Goal: Information Seeking & Learning: Learn about a topic

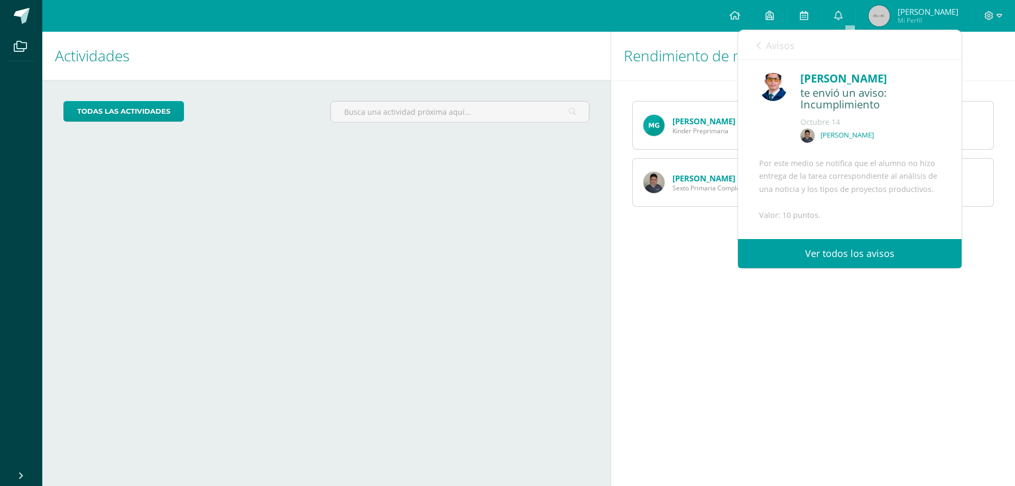
scroll to position [92, 0]
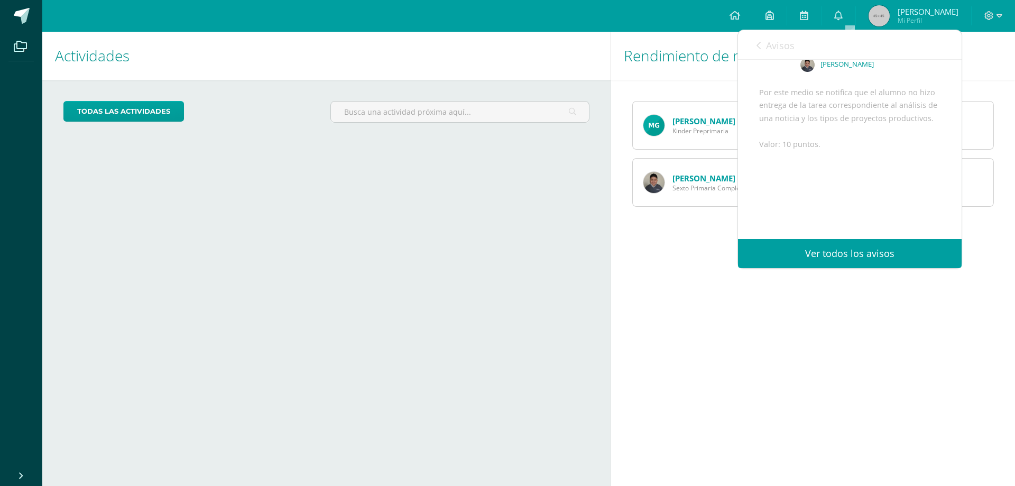
click at [826, 244] on link "Ver todos los avisos" at bounding box center [850, 253] width 224 height 29
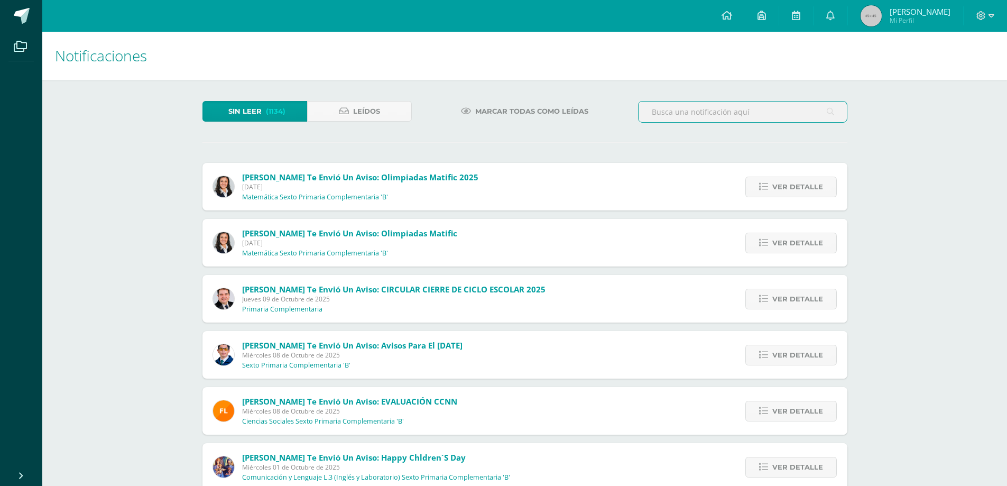
click at [701, 110] on input "text" at bounding box center [742, 111] width 208 height 21
click at [830, 114] on icon at bounding box center [829, 112] width 7 height 22
click at [793, 115] on input "productividad" at bounding box center [742, 111] width 208 height 21
drag, startPoint x: 704, startPoint y: 110, endPoint x: 450, endPoint y: 99, distance: 253.9
click at [456, 104] on div "Sin leer (1134) Leídos Marcar todas como leídas productividad" at bounding box center [524, 116] width 653 height 31
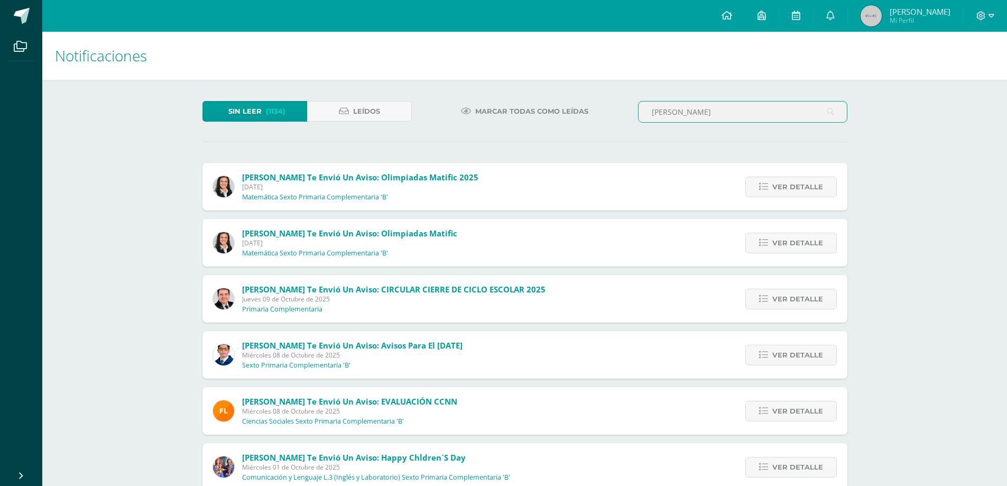
type input "zavala"
click at [781, 115] on input "zavala" at bounding box center [742, 111] width 208 height 21
click at [829, 111] on icon at bounding box center [829, 112] width 7 height 22
click at [340, 113] on icon at bounding box center [344, 111] width 10 height 9
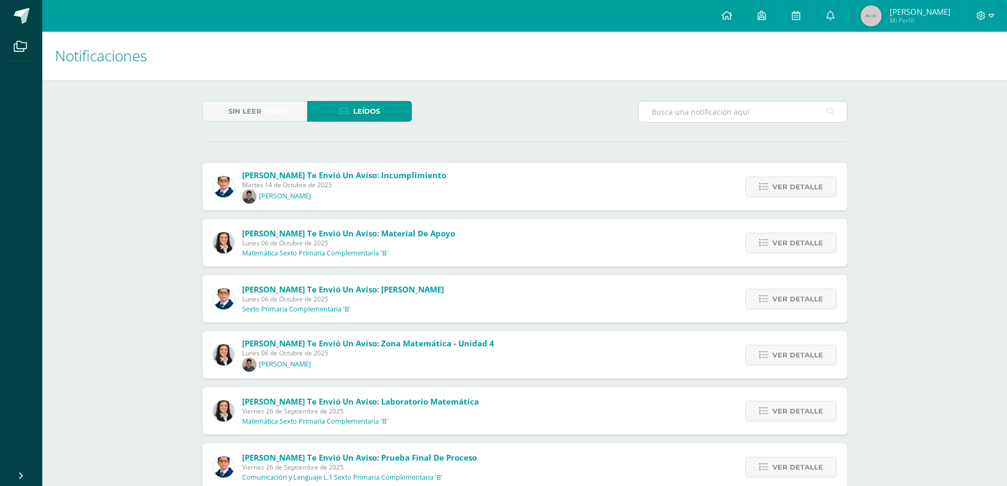
click at [789, 111] on input "text" at bounding box center [742, 111] width 208 height 21
type input "[PERSON_NAME]"
click at [827, 109] on icon at bounding box center [829, 112] width 7 height 22
drag, startPoint x: 827, startPoint y: 109, endPoint x: 830, endPoint y: 104, distance: 6.2
click at [828, 109] on icon at bounding box center [829, 112] width 7 height 22
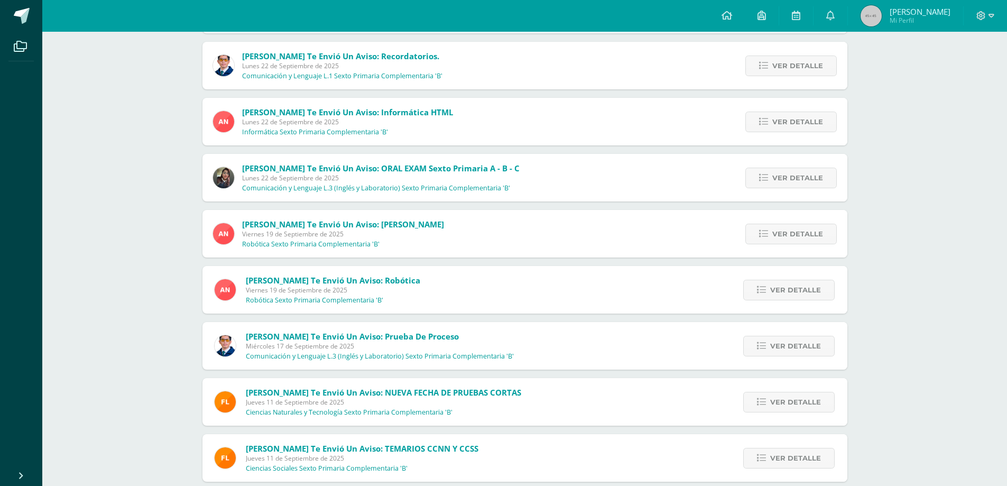
scroll to position [502, 0]
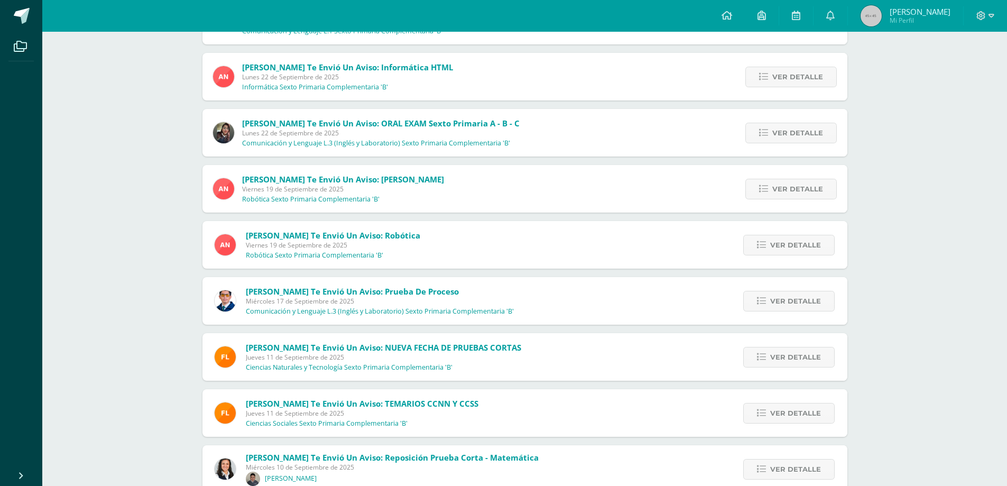
drag, startPoint x: 910, startPoint y: 125, endPoint x: 885, endPoint y: 137, distance: 28.1
click at [910, 125] on div "Notificaciones Sin leer (1134) Leídos zavala Alejandro Zavala te envió un aviso…" at bounding box center [524, 171] width 964 height 1282
drag, startPoint x: 733, startPoint y: 14, endPoint x: 742, endPoint y: 18, distance: 9.9
click at [732, 14] on icon at bounding box center [726, 16] width 11 height 10
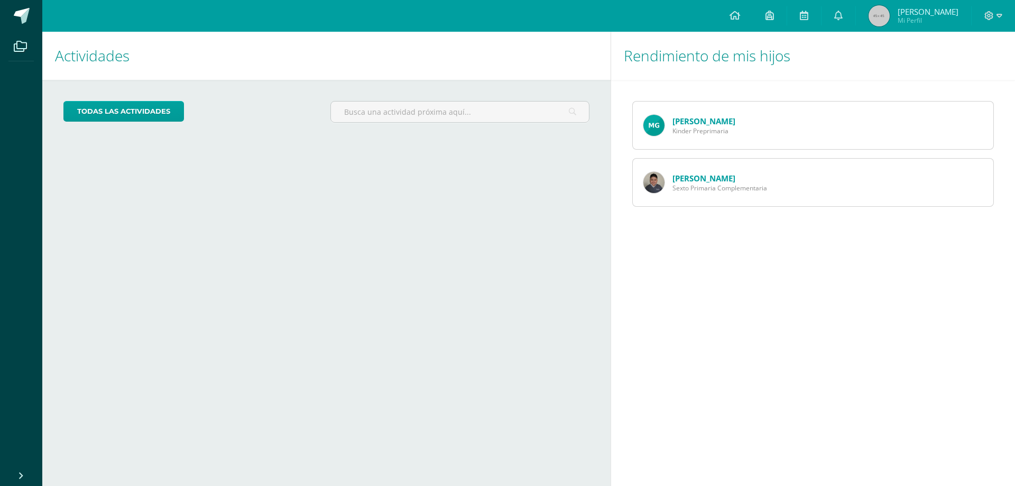
click at [705, 178] on link "[PERSON_NAME]" at bounding box center [703, 178] width 63 height 11
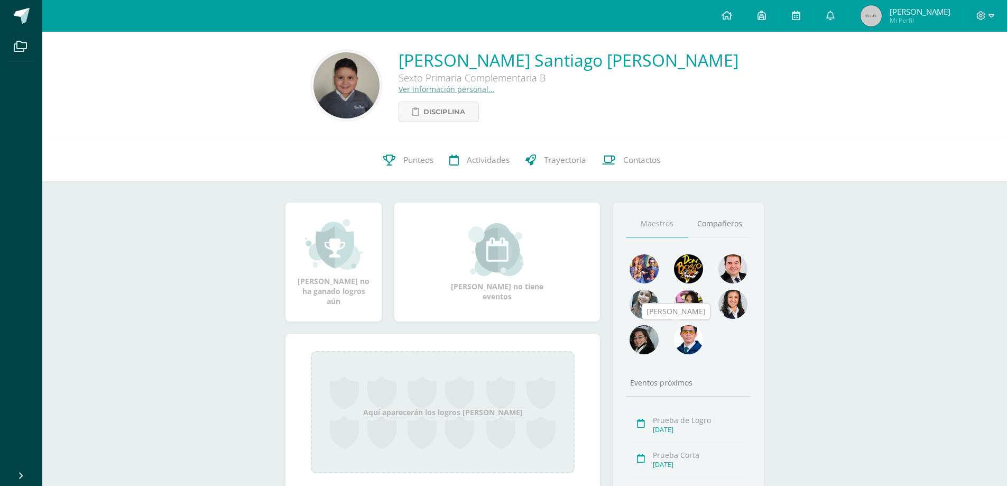
click at [693, 340] on img at bounding box center [688, 339] width 29 height 29
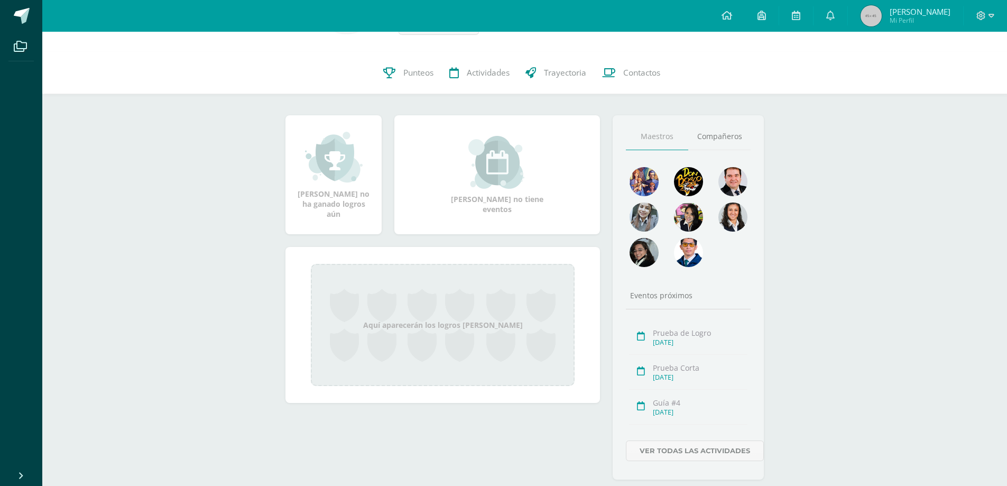
scroll to position [110, 0]
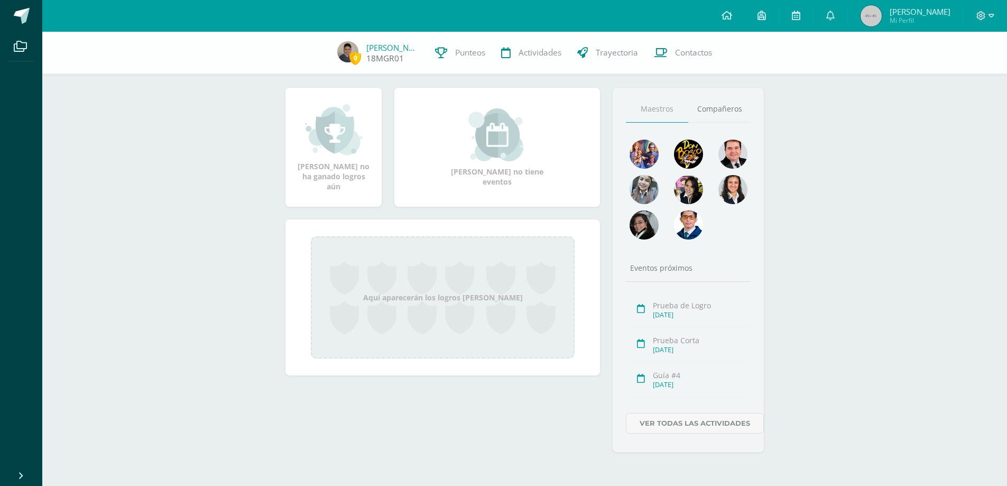
click at [375, 59] on link "18MGR01" at bounding box center [385, 58] width 38 height 11
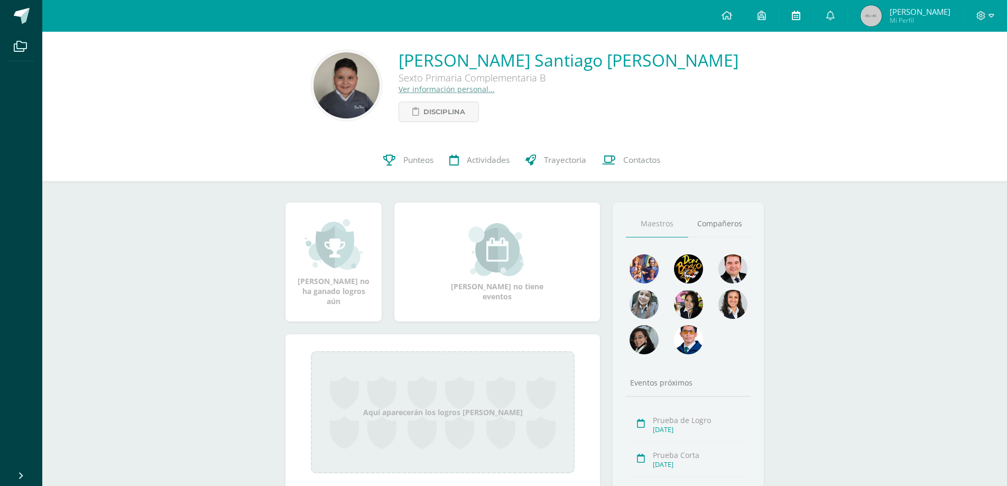
click at [811, 16] on link at bounding box center [796, 16] width 34 height 32
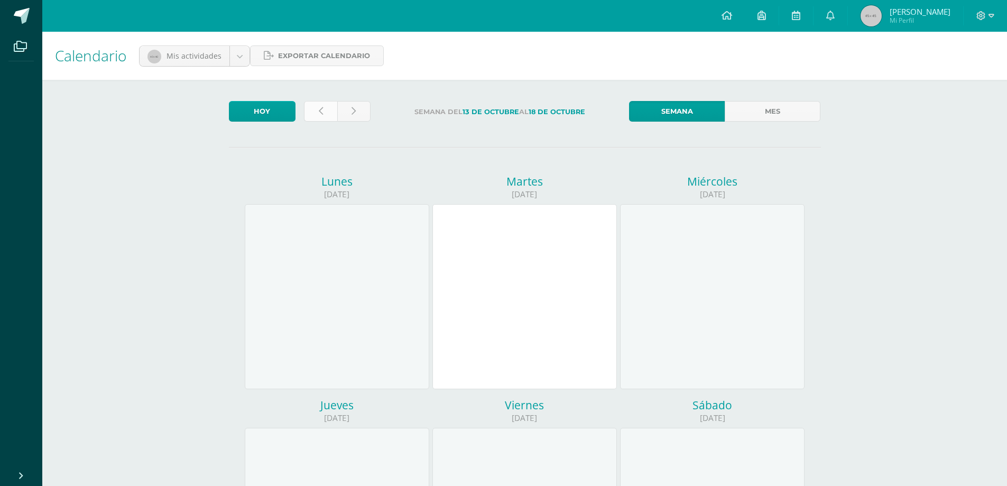
click at [324, 112] on link at bounding box center [320, 111] width 33 height 21
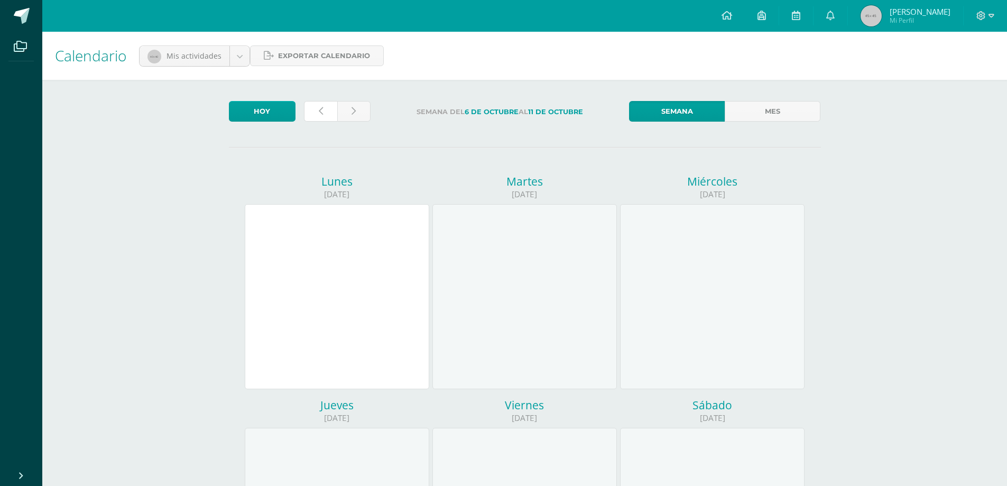
click at [324, 112] on link at bounding box center [320, 111] width 33 height 21
click at [319, 107] on icon at bounding box center [321, 111] width 4 height 9
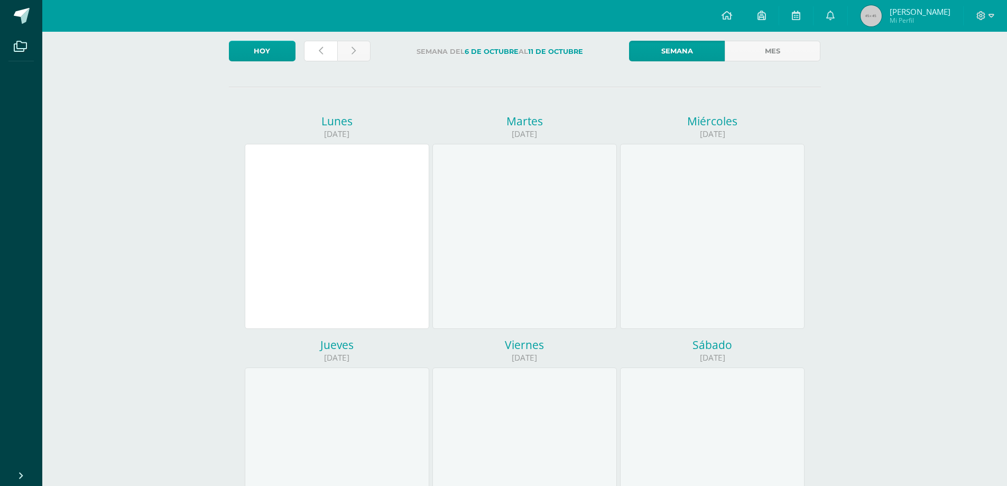
scroll to position [264, 0]
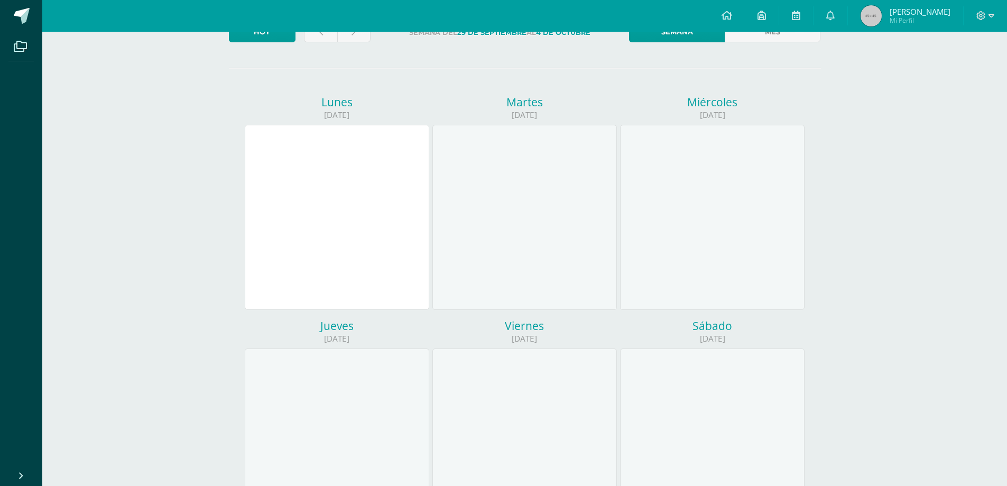
scroll to position [26, 0]
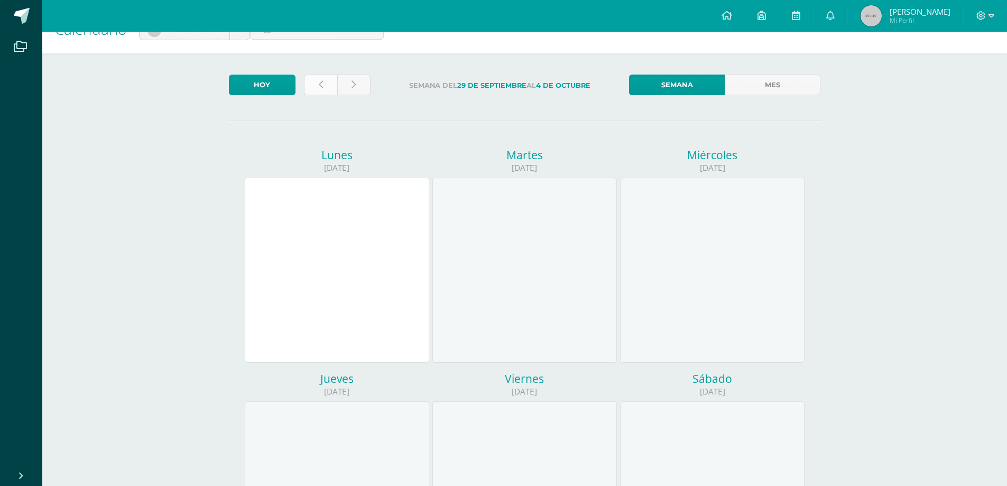
click at [321, 85] on icon at bounding box center [321, 84] width 4 height 9
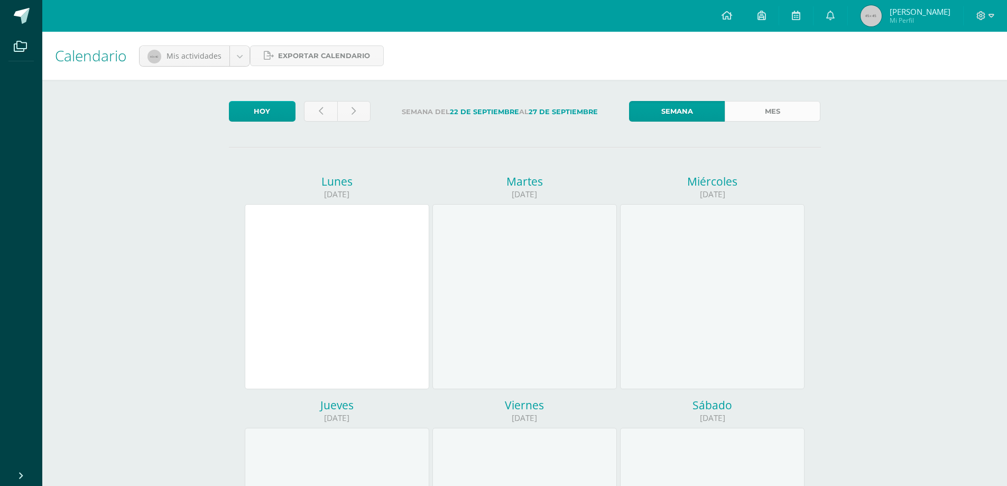
click at [776, 105] on link "Mes" at bounding box center [772, 111] width 96 height 21
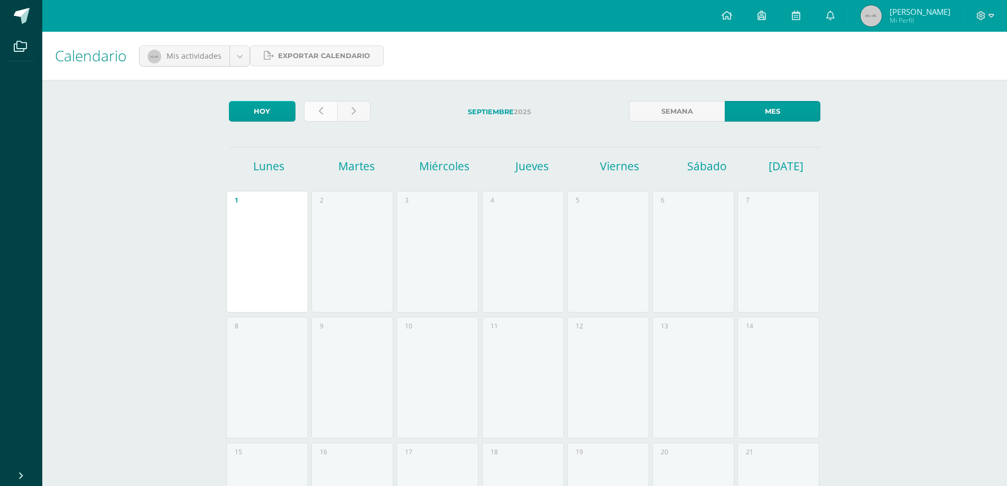
click at [319, 112] on icon at bounding box center [321, 111] width 4 height 9
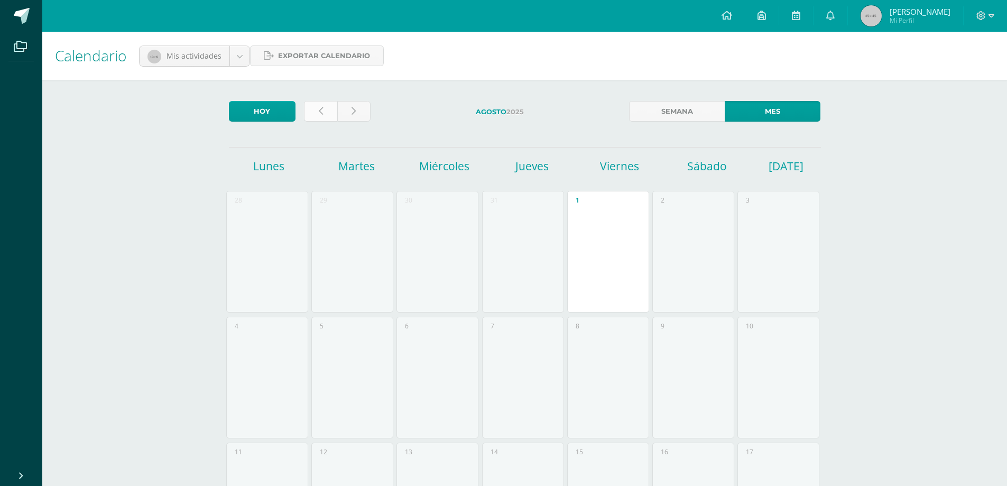
click at [315, 111] on link at bounding box center [320, 111] width 33 height 21
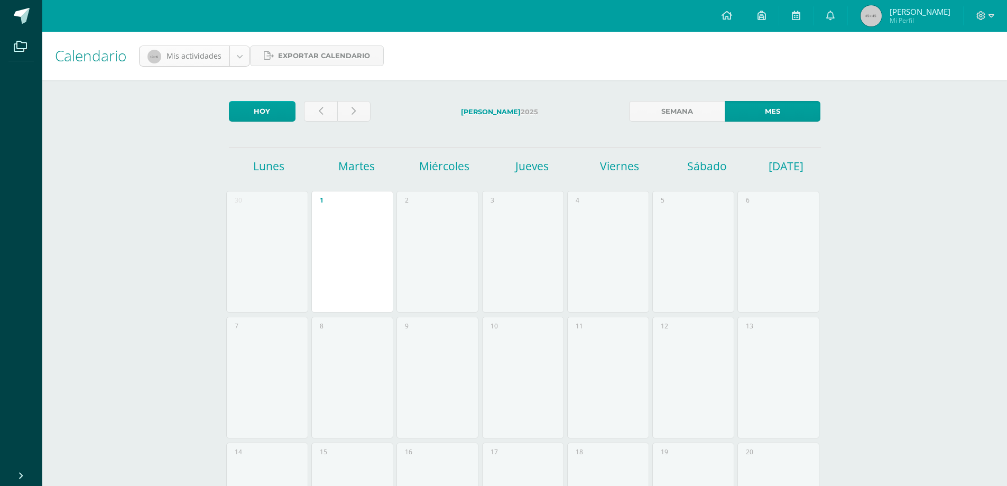
click at [236, 55] on body "Archivos Cerrar panel Configuración Cerrar sesión [PERSON_NAME] Mi [PERSON_NAME…" at bounding box center [503, 420] width 1007 height 841
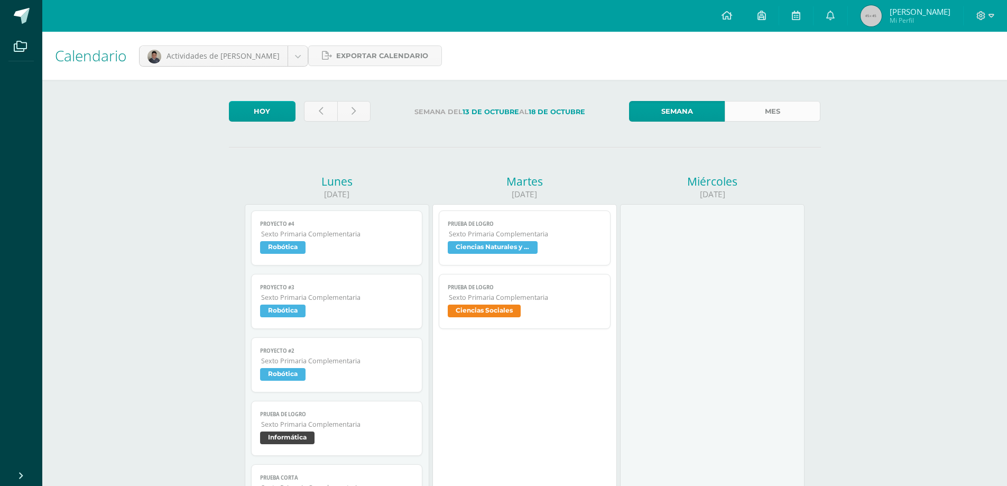
click at [757, 102] on link "Mes" at bounding box center [772, 111] width 96 height 21
click at [768, 111] on link "Mes" at bounding box center [772, 111] width 96 height 21
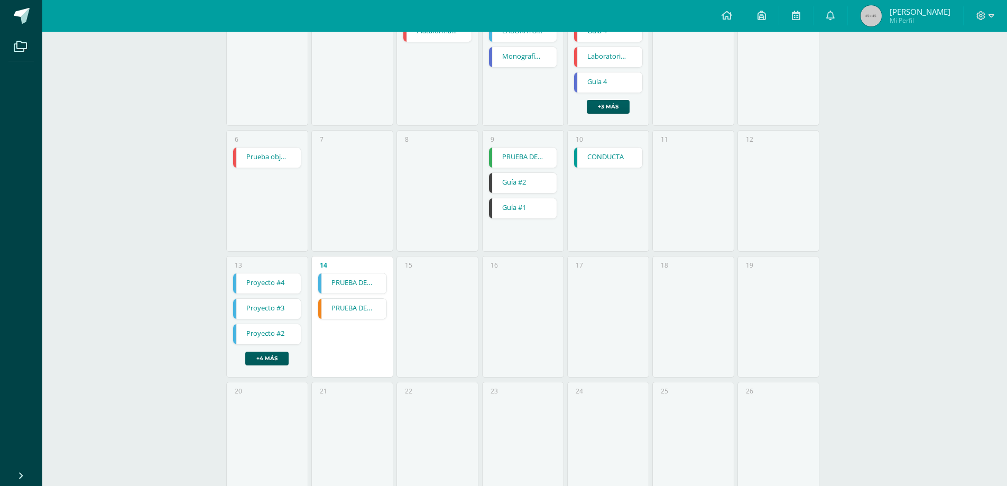
scroll to position [198, 0]
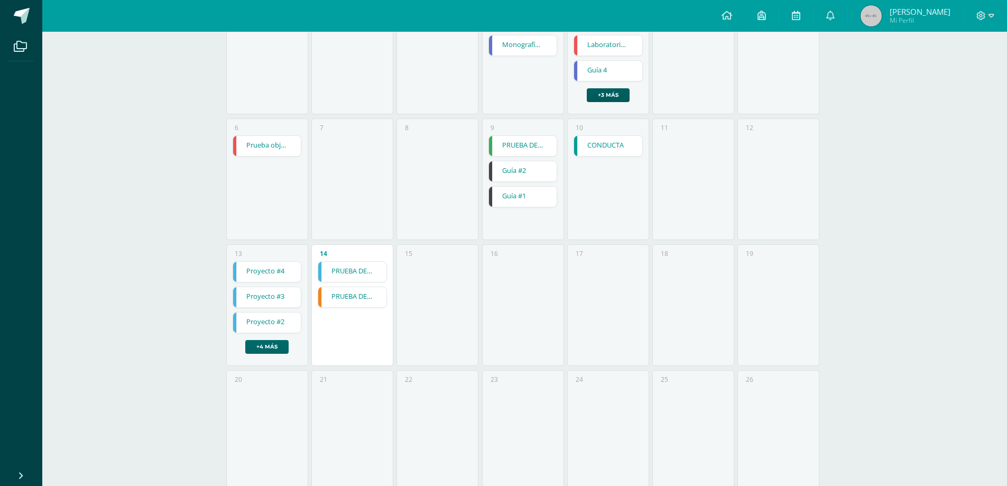
click at [266, 348] on link "+4 más" at bounding box center [266, 347] width 43 height 14
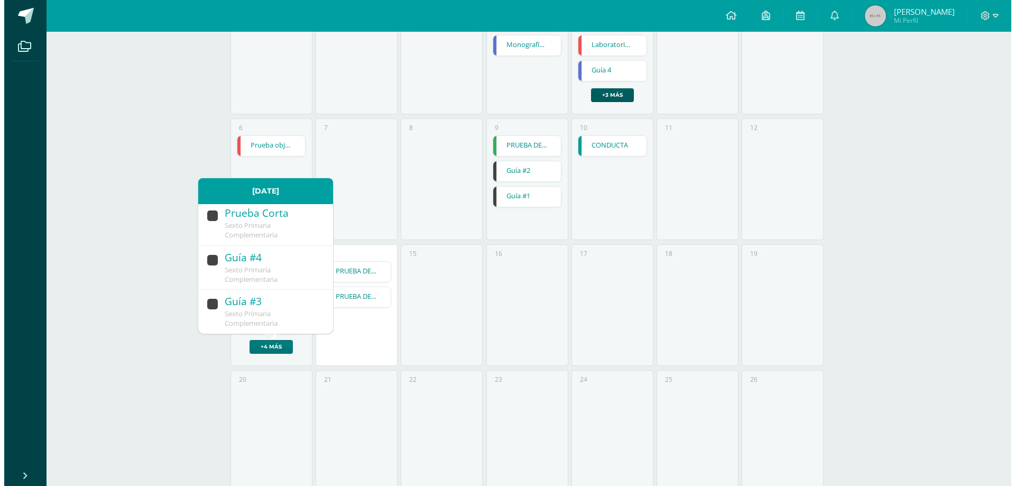
scroll to position [0, 0]
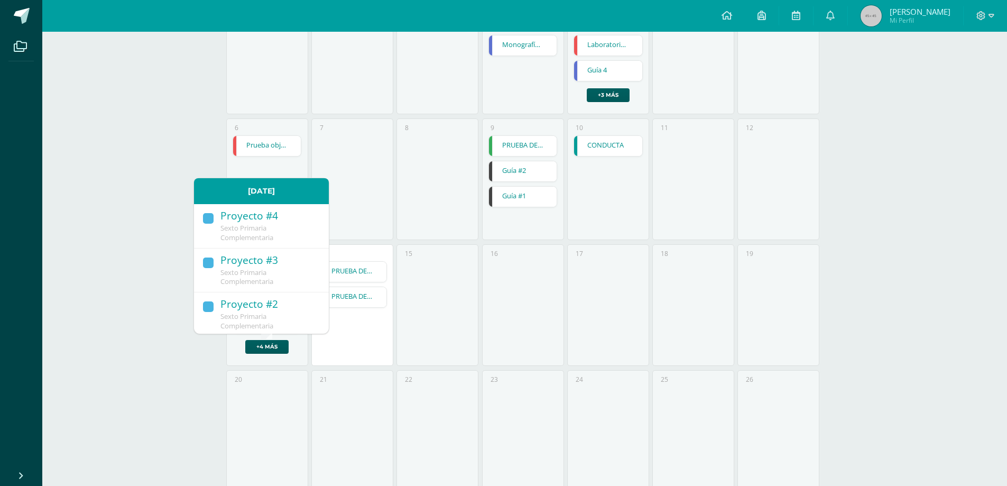
click at [250, 222] on div "Proyecto #4" at bounding box center [269, 216] width 98 height 14
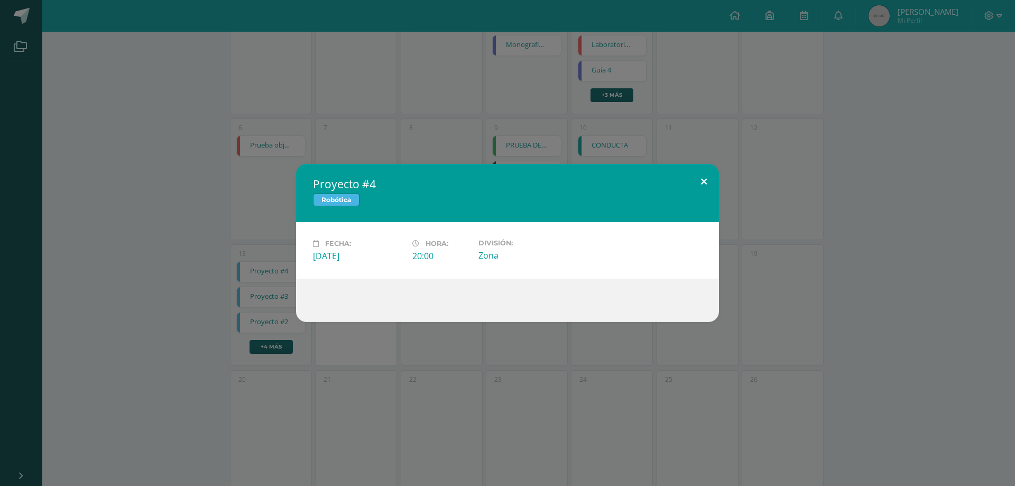
click at [707, 182] on button at bounding box center [704, 182] width 30 height 36
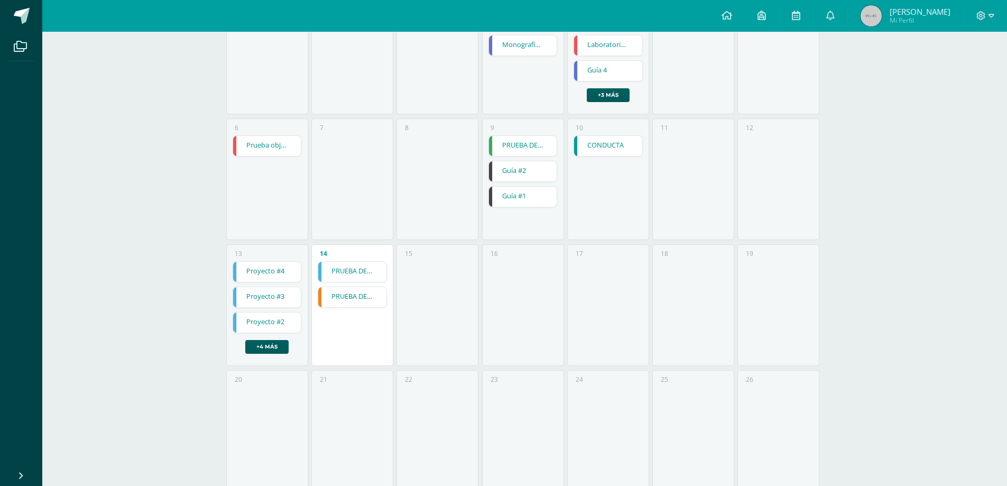
click at [268, 297] on link "Proyecto #3" at bounding box center [267, 297] width 68 height 20
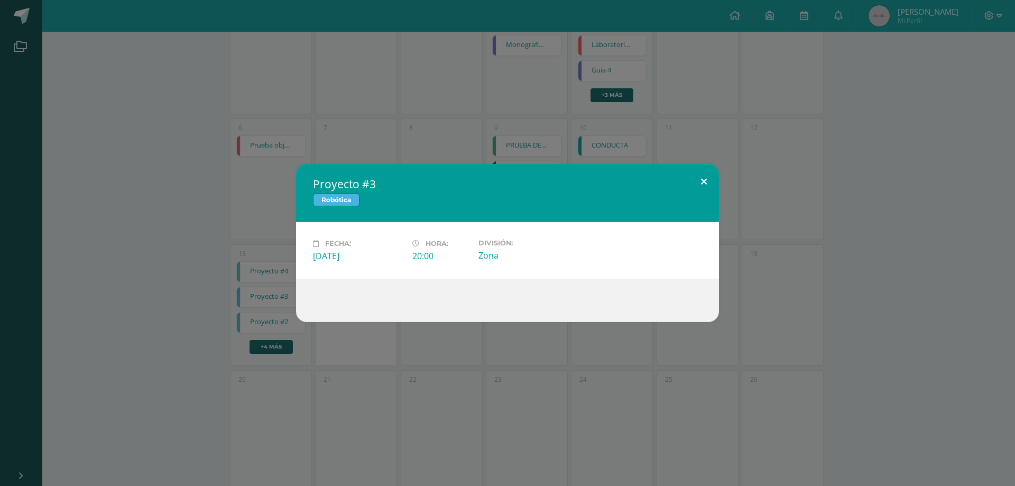
click at [702, 183] on button at bounding box center [704, 182] width 30 height 36
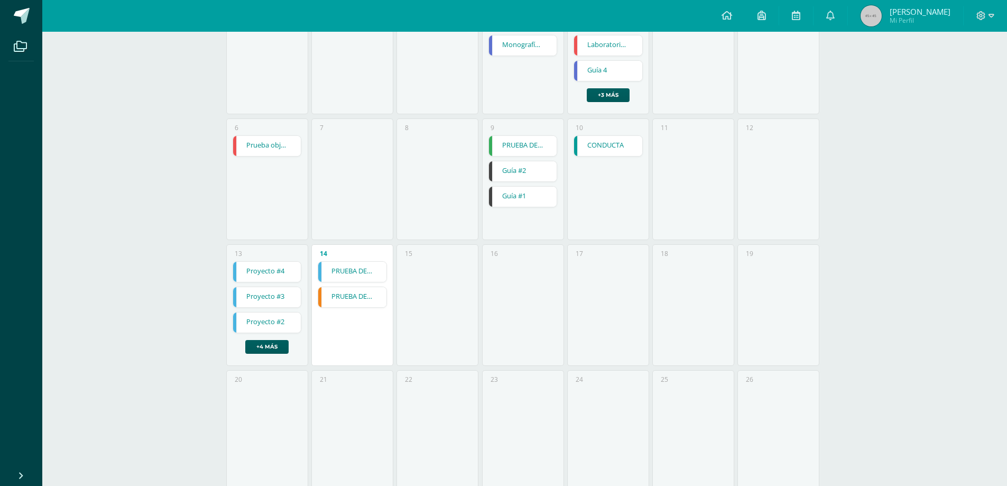
click at [253, 320] on link "Proyecto #2" at bounding box center [267, 322] width 68 height 20
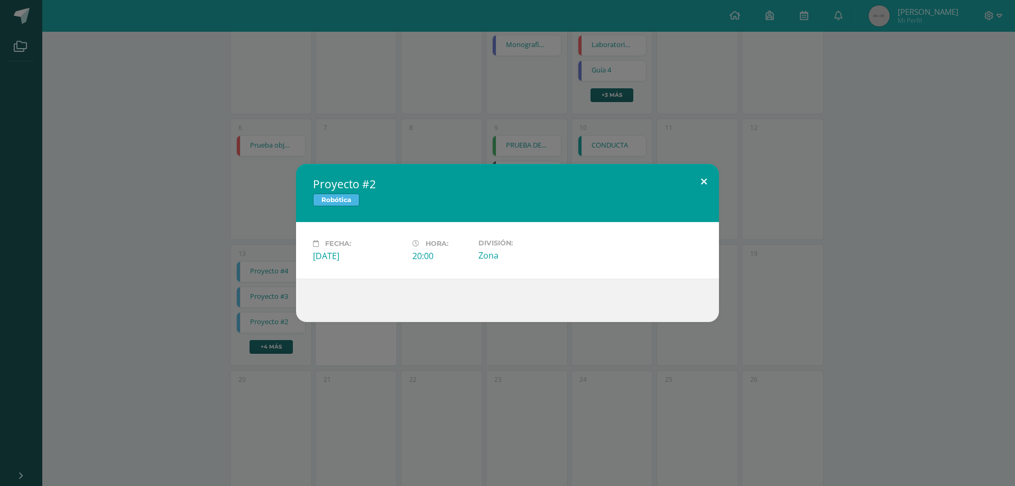
click at [701, 179] on button at bounding box center [704, 182] width 30 height 36
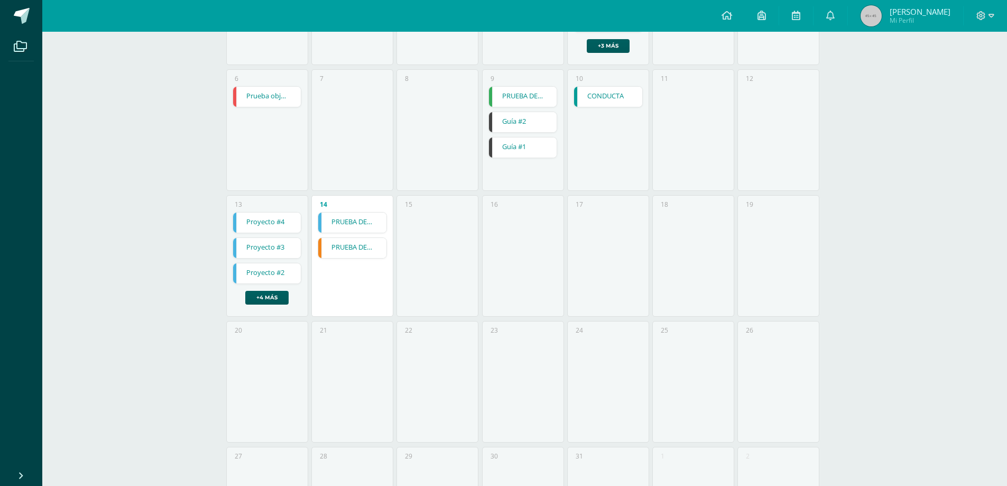
scroll to position [251, 0]
click at [271, 292] on link "+4 más" at bounding box center [266, 294] width 43 height 14
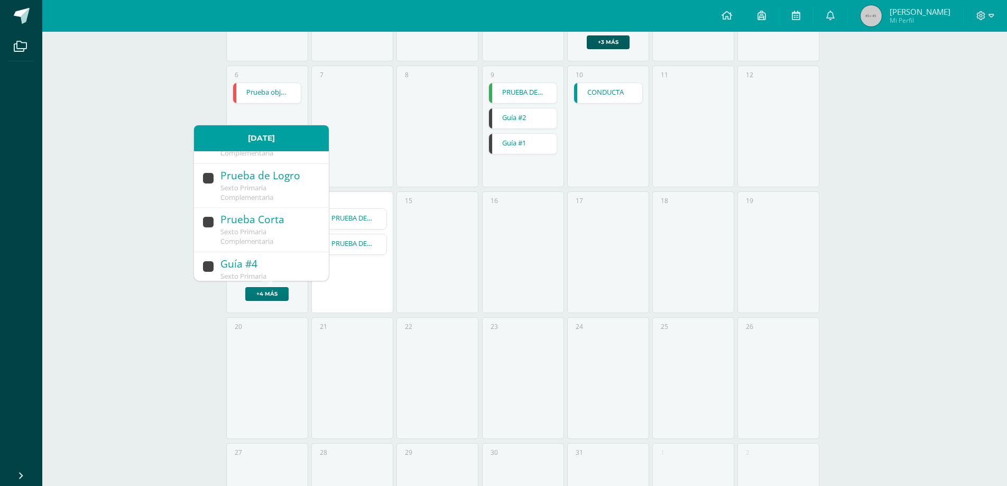
scroll to position [122, 0]
click at [255, 184] on span "Sexto Primaria Complementaria" at bounding box center [246, 190] width 53 height 19
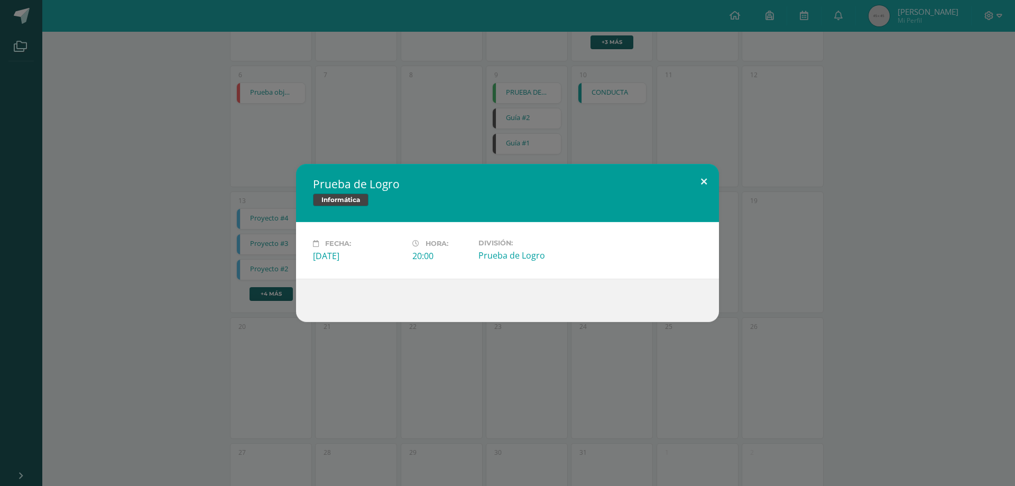
click at [700, 180] on button at bounding box center [704, 182] width 30 height 36
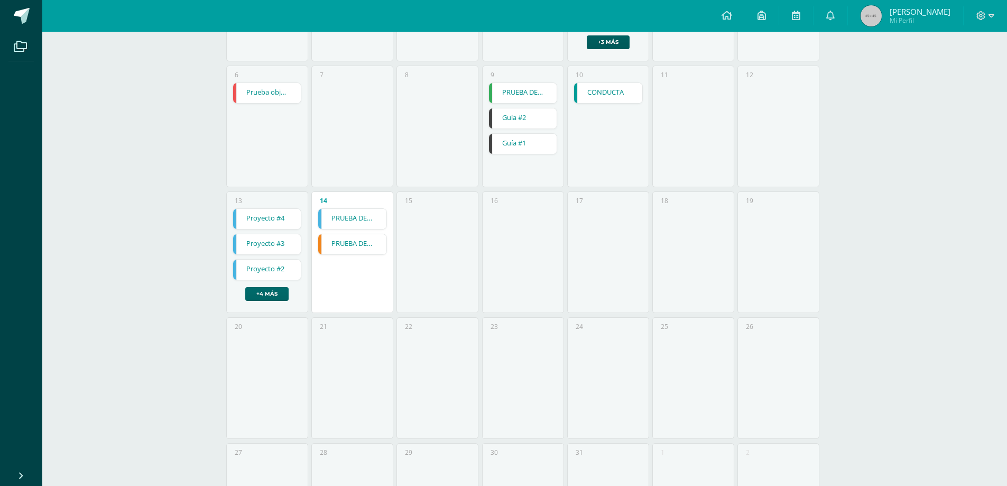
click at [282, 290] on link "+4 más" at bounding box center [266, 294] width 43 height 14
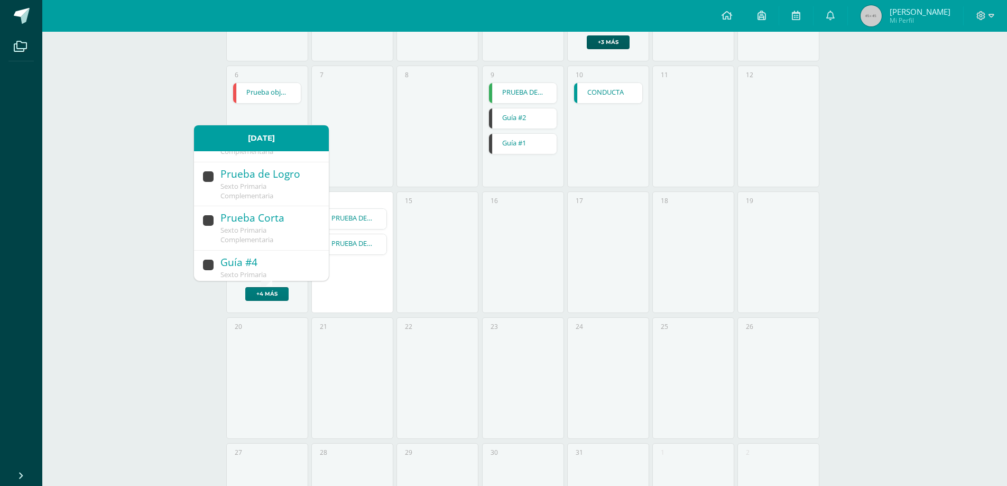
scroll to position [170, 0]
click at [257, 249] on link "Guía #3 Sexto Primaria Complementaria" at bounding box center [261, 268] width 135 height 44
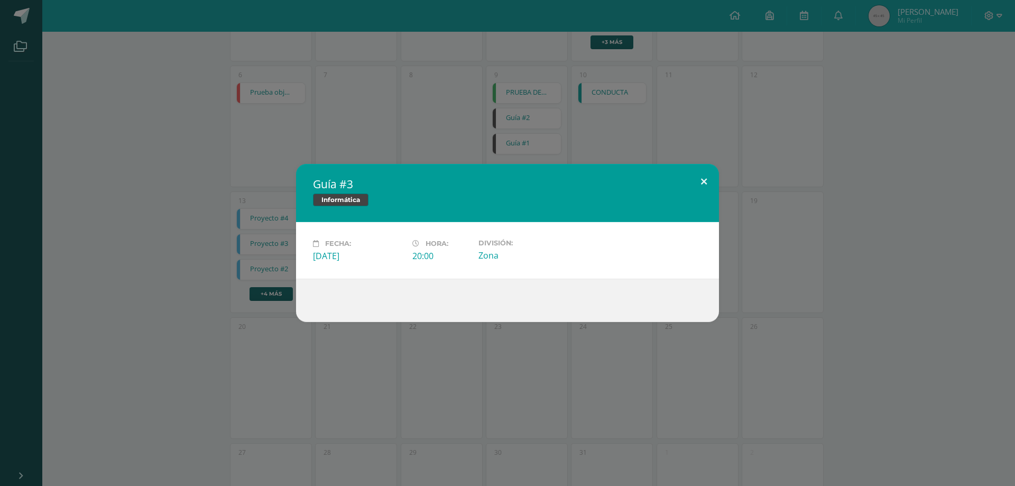
click at [702, 181] on button at bounding box center [704, 182] width 30 height 36
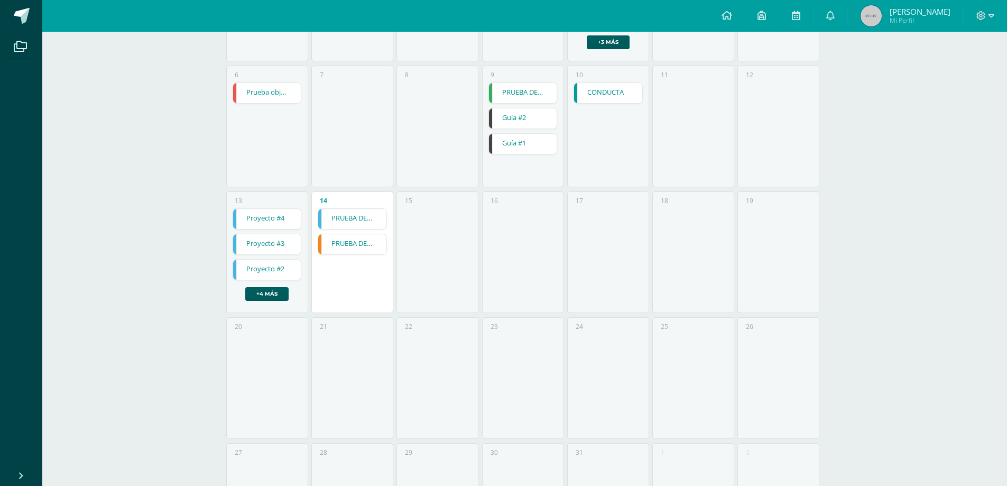
click at [340, 244] on link "PRUEBA DE LOGRO" at bounding box center [352, 244] width 68 height 20
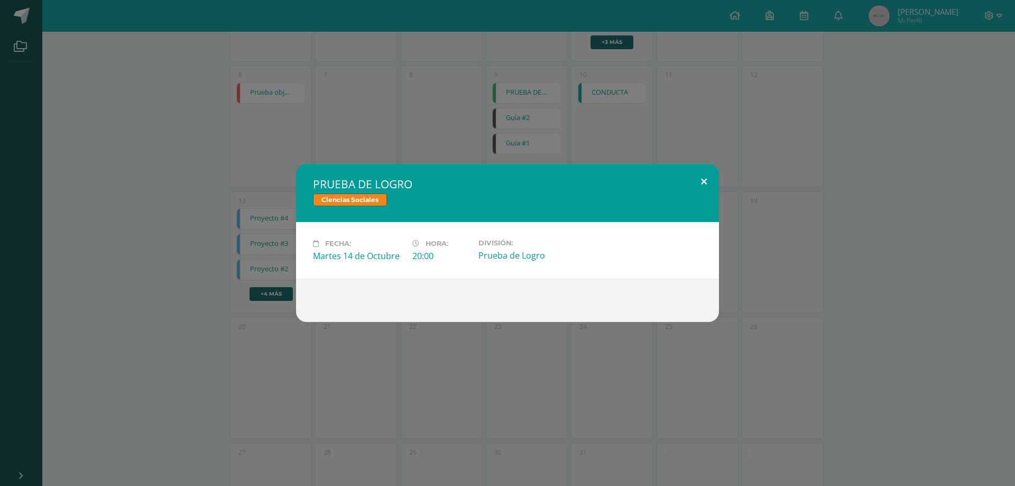
click at [702, 181] on button at bounding box center [704, 182] width 30 height 36
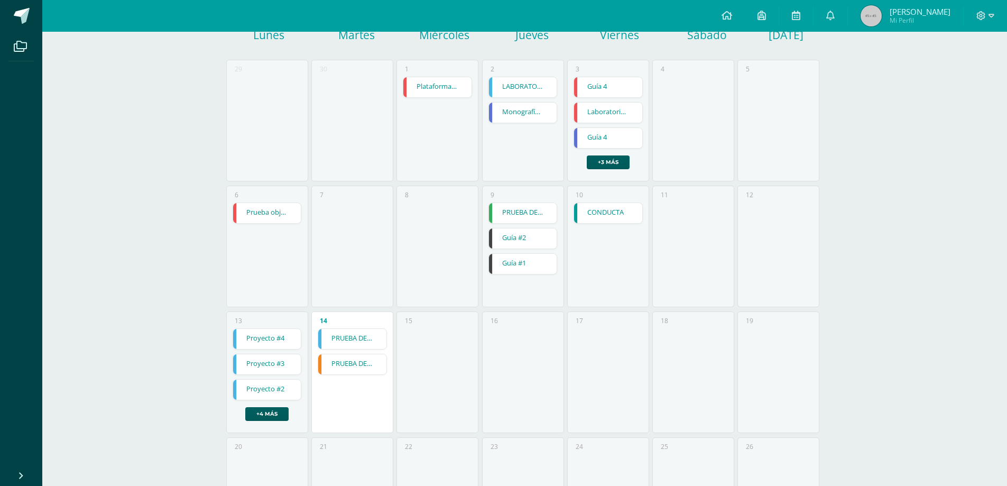
scroll to position [106, 0]
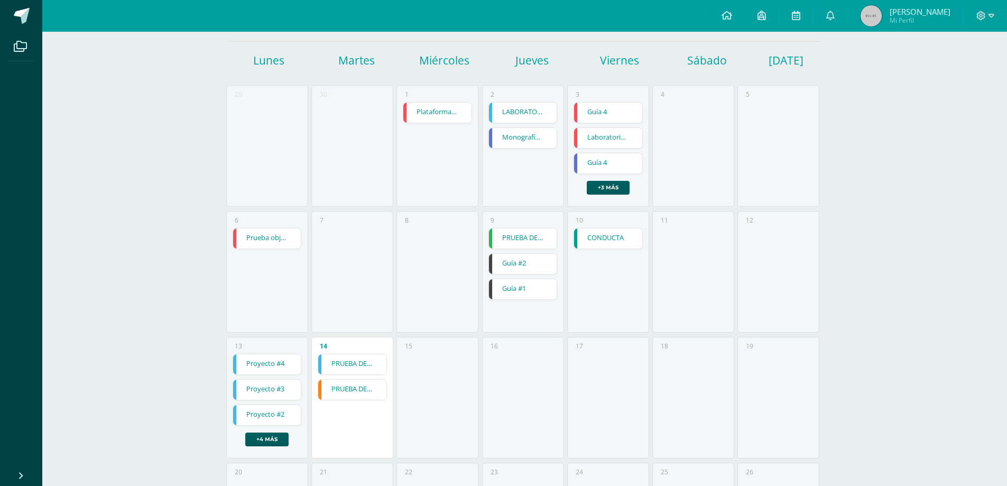
click at [586, 240] on link "CONDUCTA" at bounding box center [608, 238] width 68 height 20
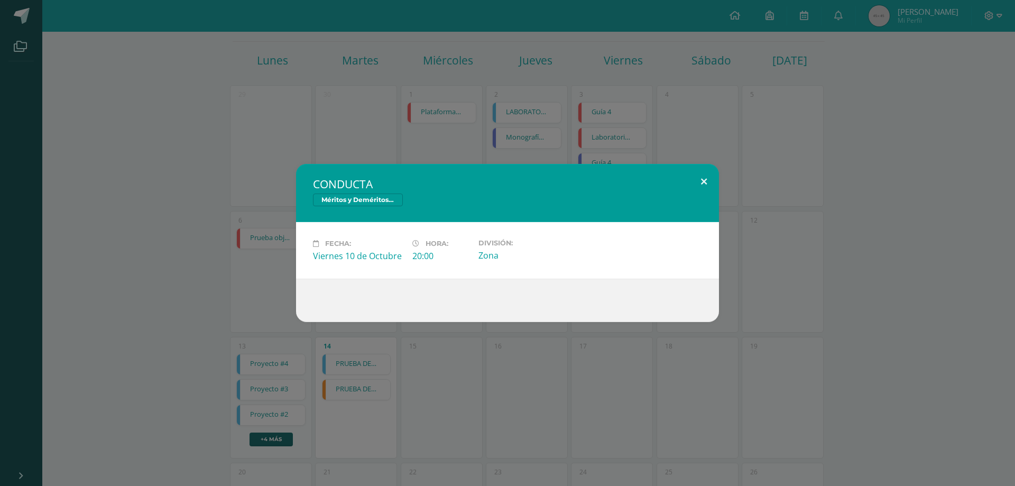
click at [704, 181] on button at bounding box center [704, 182] width 30 height 36
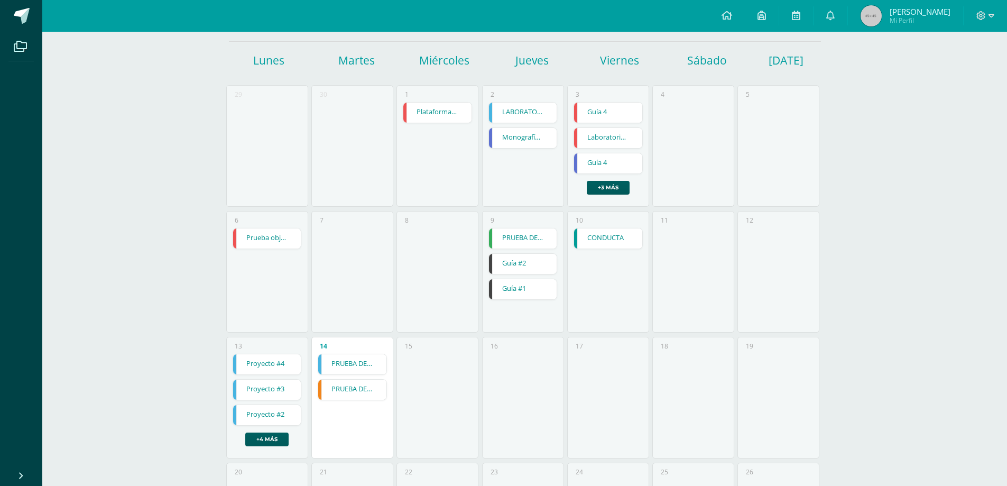
click at [525, 237] on link "PRUEBA DE LOGRO" at bounding box center [523, 238] width 68 height 20
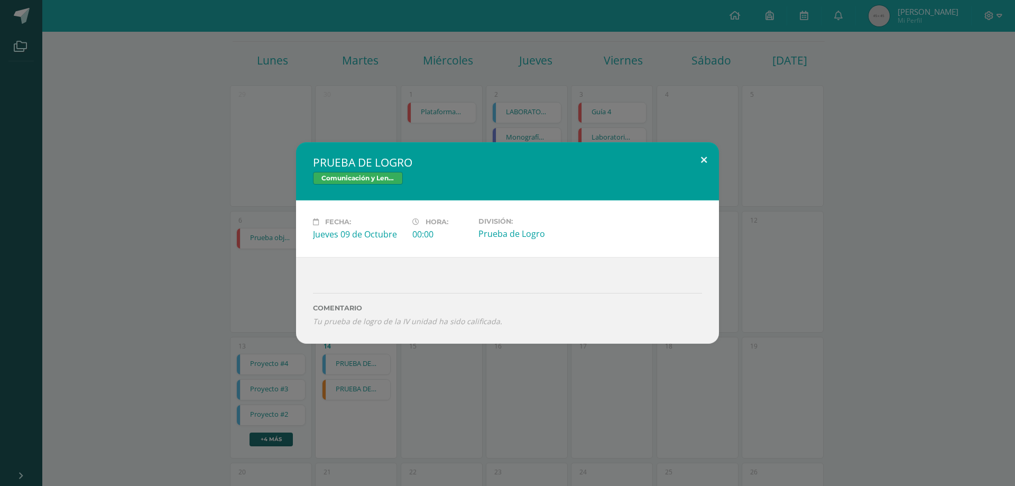
click at [702, 161] on button at bounding box center [704, 160] width 30 height 36
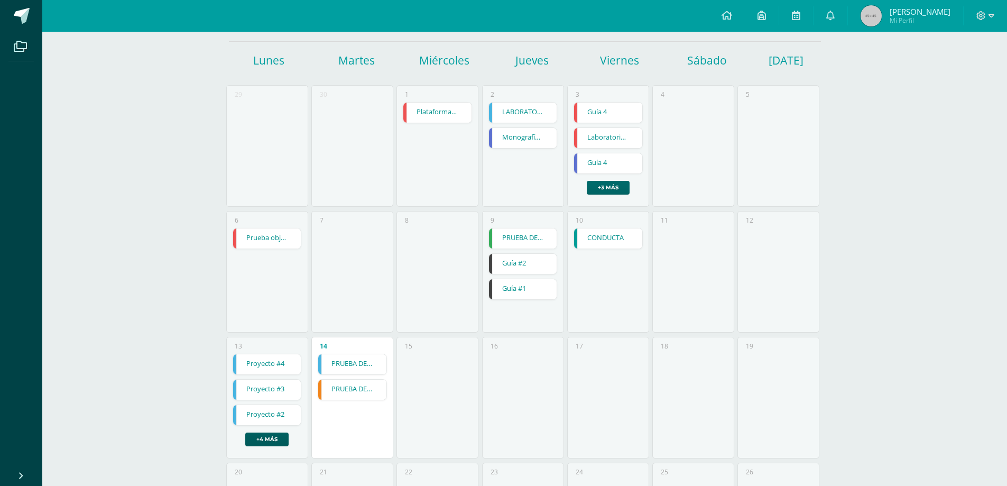
click at [606, 189] on link "+3 más" at bounding box center [608, 188] width 43 height 14
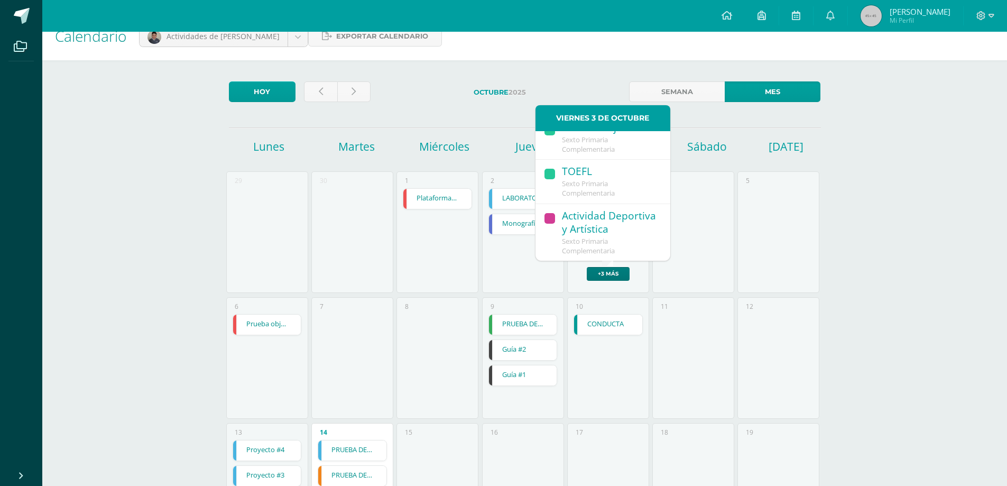
scroll to position [0, 0]
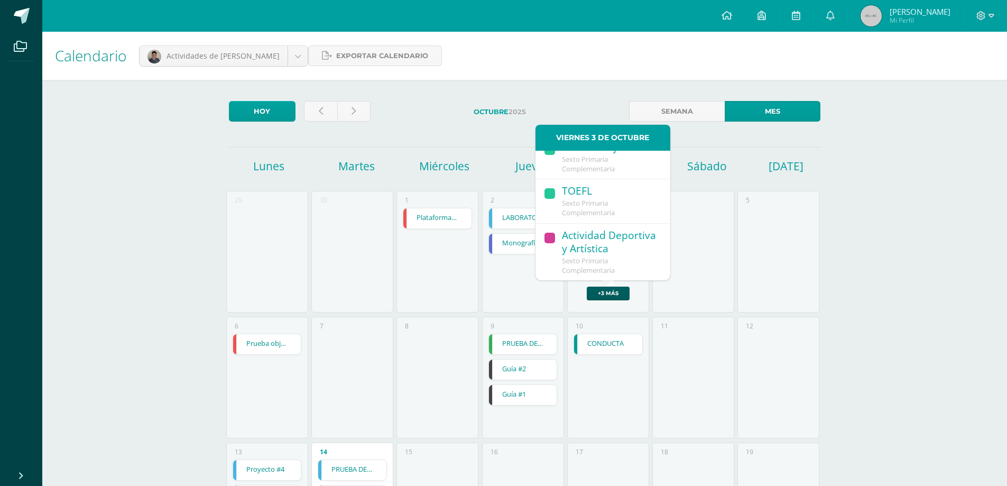
click at [574, 198] on span "Sexto Primaria Complementaria" at bounding box center [588, 207] width 53 height 19
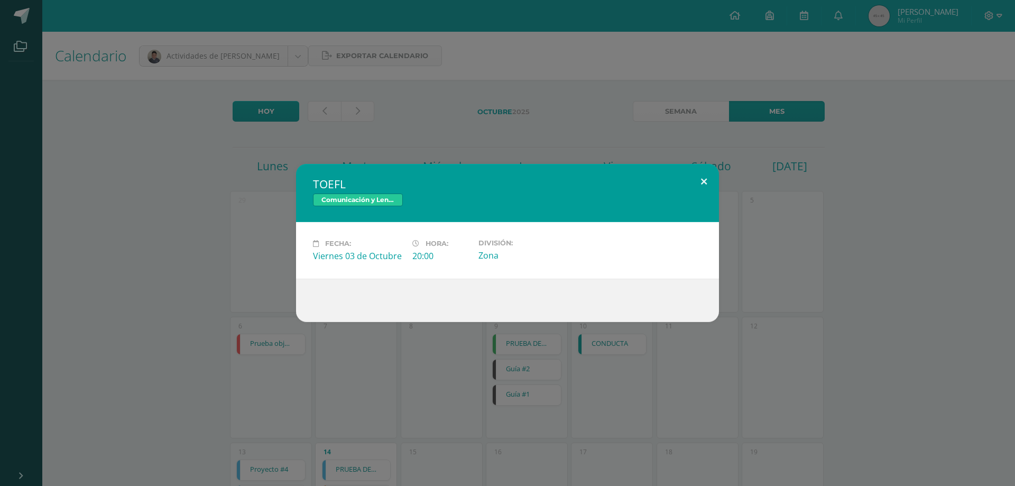
click at [702, 177] on button at bounding box center [704, 182] width 30 height 36
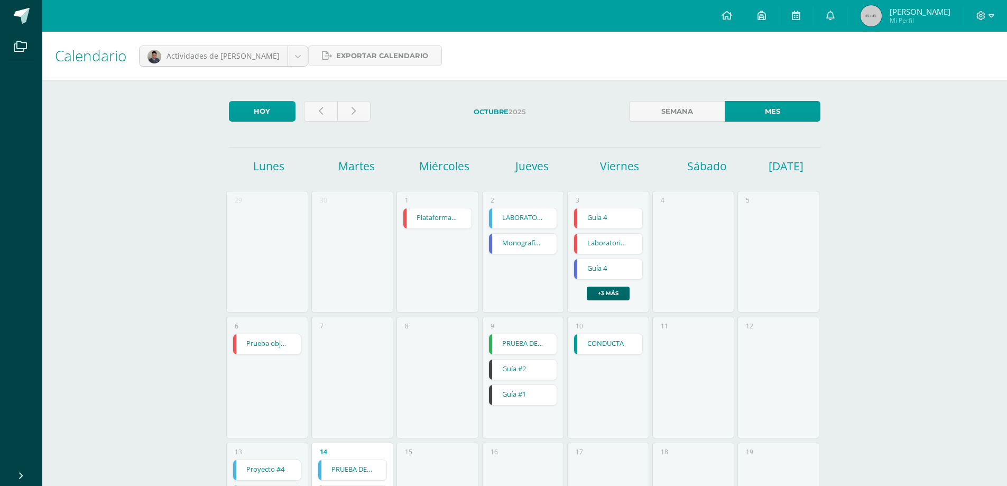
click at [604, 295] on link "+3 más" at bounding box center [608, 293] width 43 height 14
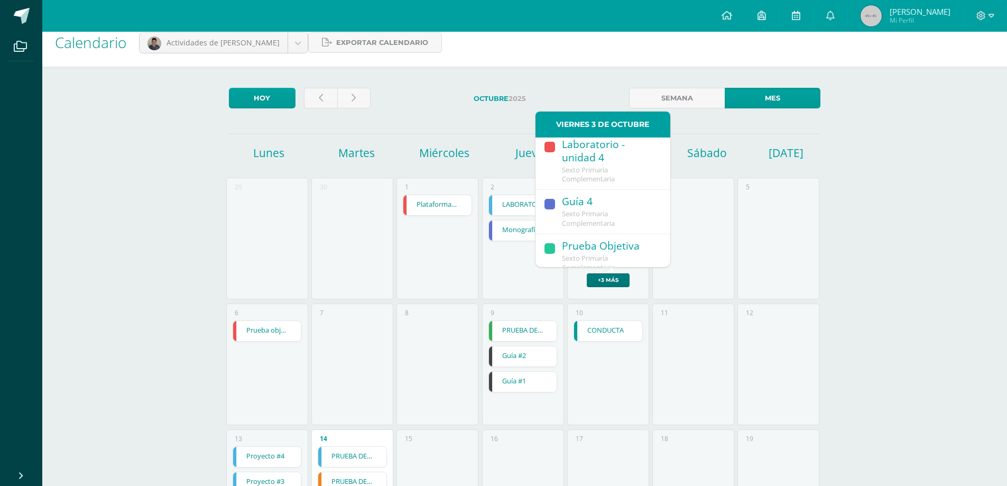
scroll to position [42, 0]
click at [598, 211] on div "Guía 4" at bounding box center [611, 209] width 98 height 14
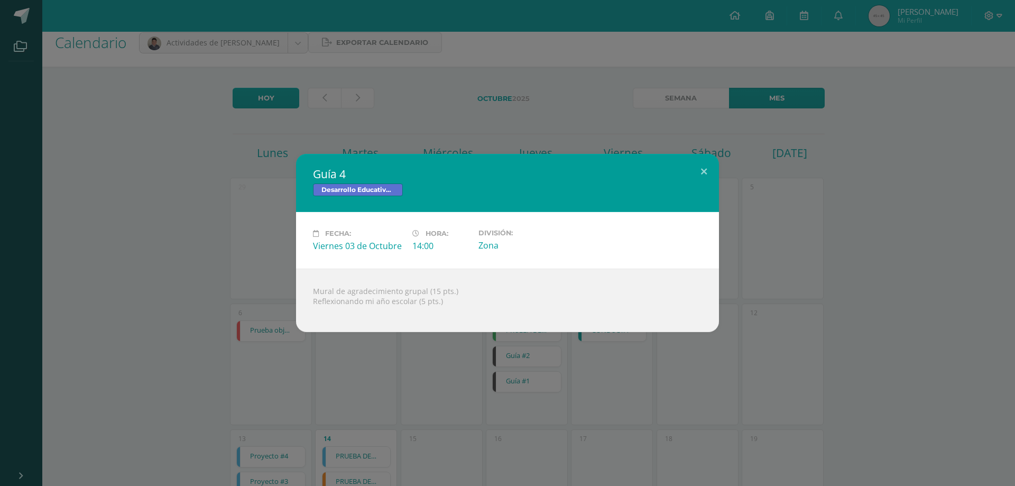
click at [368, 187] on span "Desarrollo Educativo y Proyecto de Vida" at bounding box center [358, 189] width 90 height 13
click at [703, 170] on button at bounding box center [704, 172] width 30 height 36
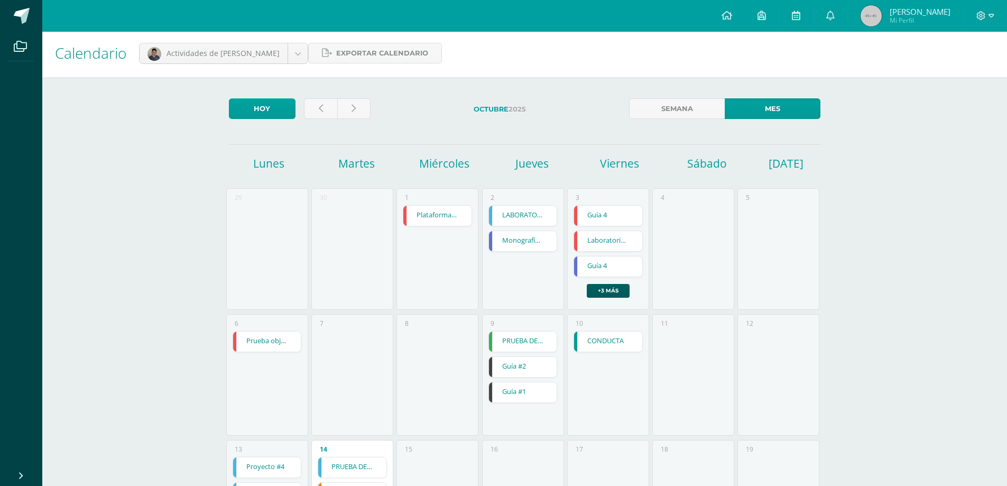
scroll to position [0, 0]
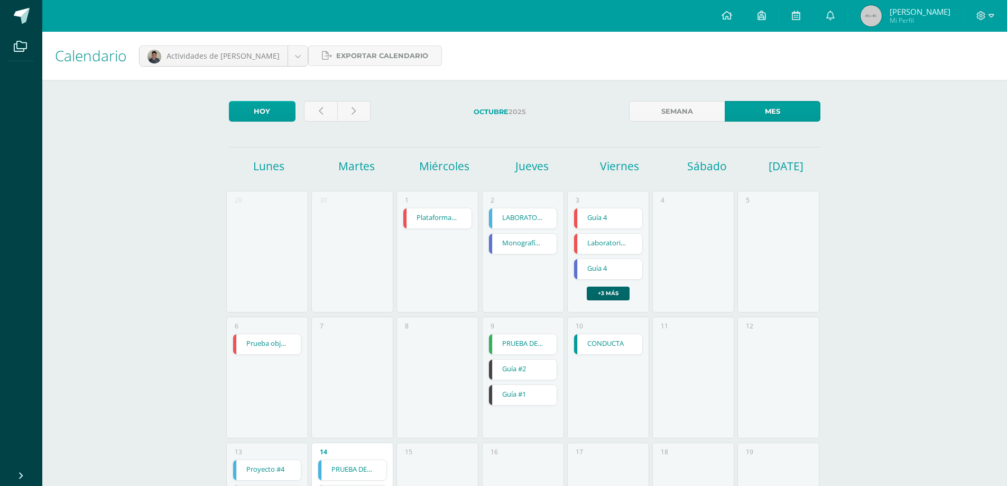
click at [615, 289] on link "+3 más" at bounding box center [608, 293] width 43 height 14
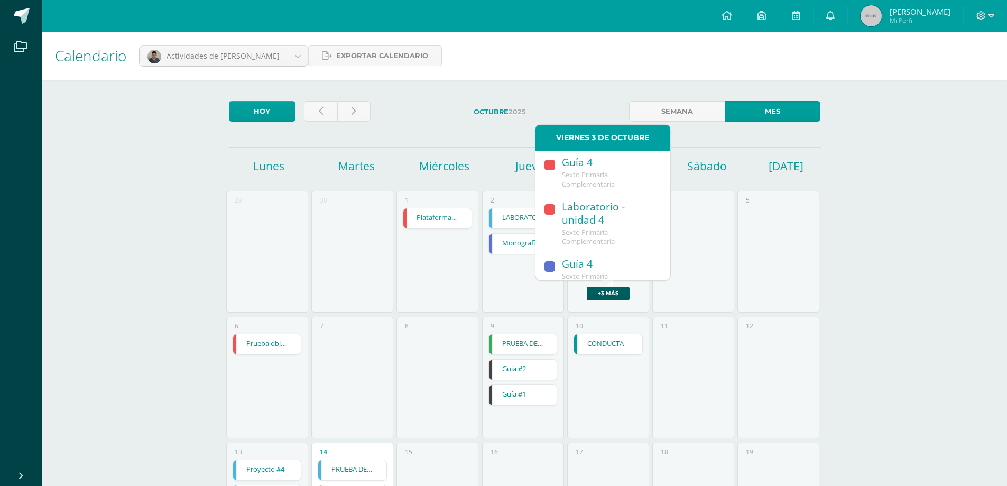
click at [593, 178] on span "Sexto Primaria Complementaria" at bounding box center [588, 179] width 53 height 19
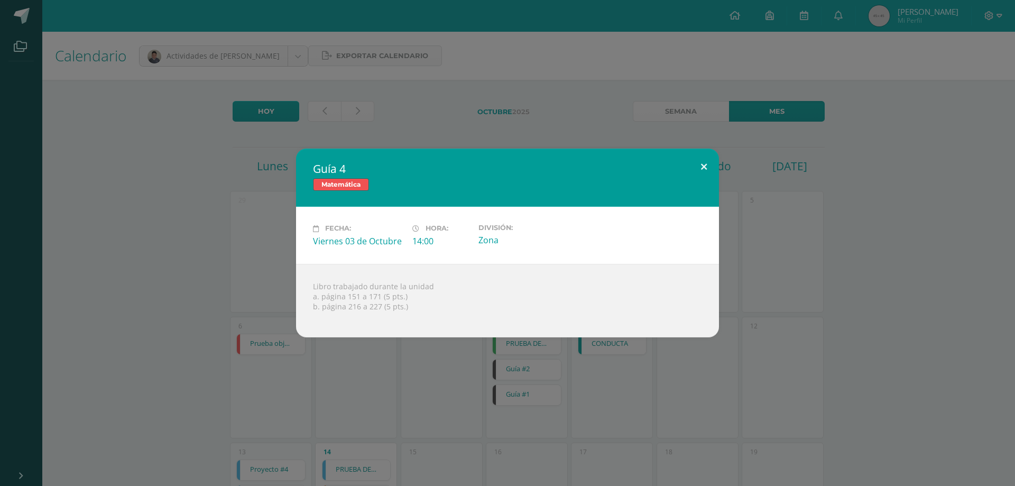
click at [705, 165] on button at bounding box center [704, 166] width 30 height 36
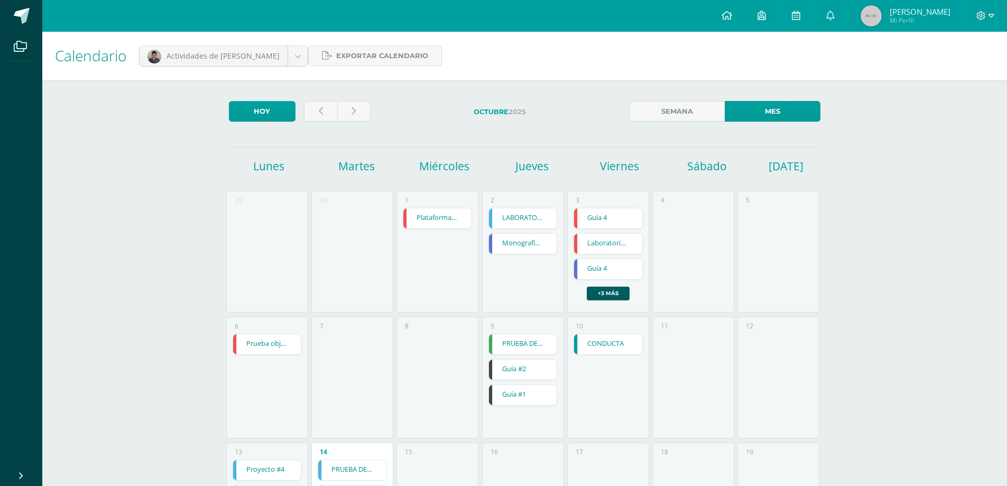
click at [517, 241] on link "Monografía de los departamentos de Guatemala." at bounding box center [523, 244] width 68 height 20
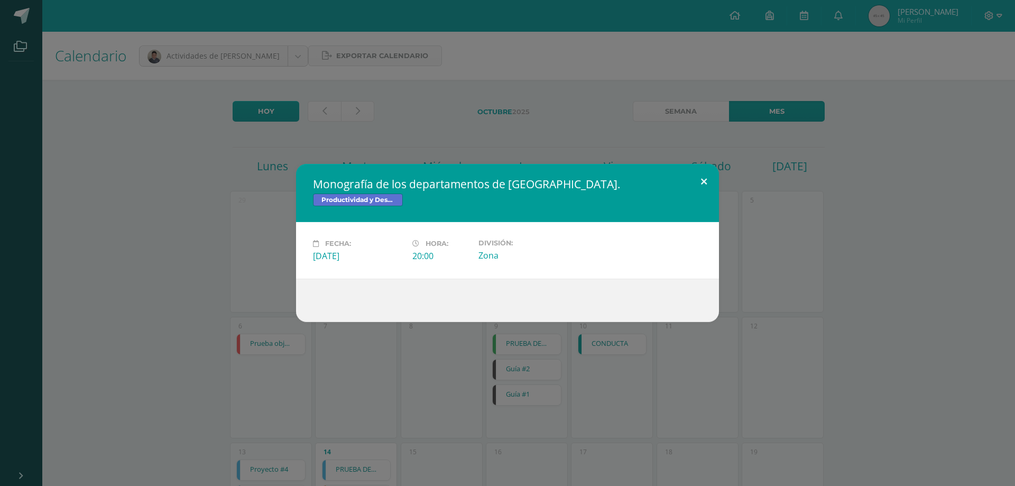
click at [709, 185] on button at bounding box center [704, 182] width 30 height 36
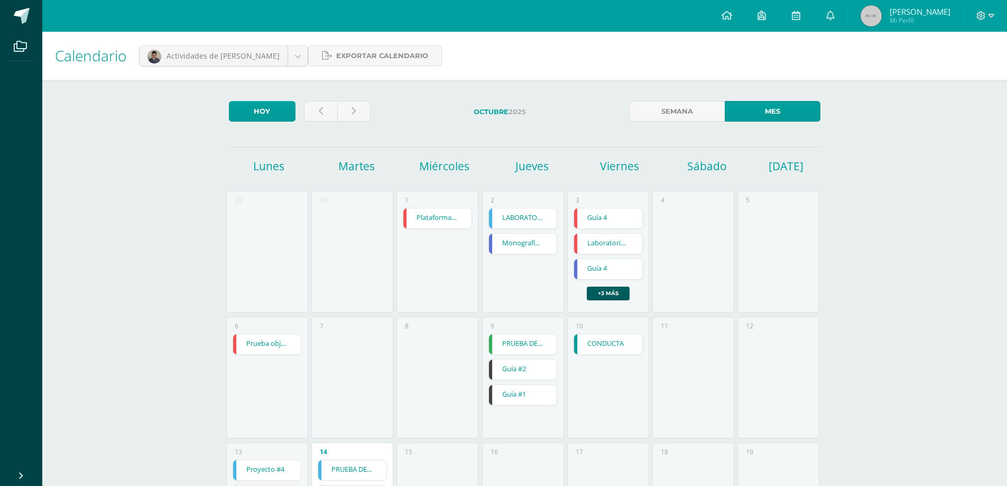
click at [524, 218] on link "LABORATORIO" at bounding box center [523, 218] width 68 height 20
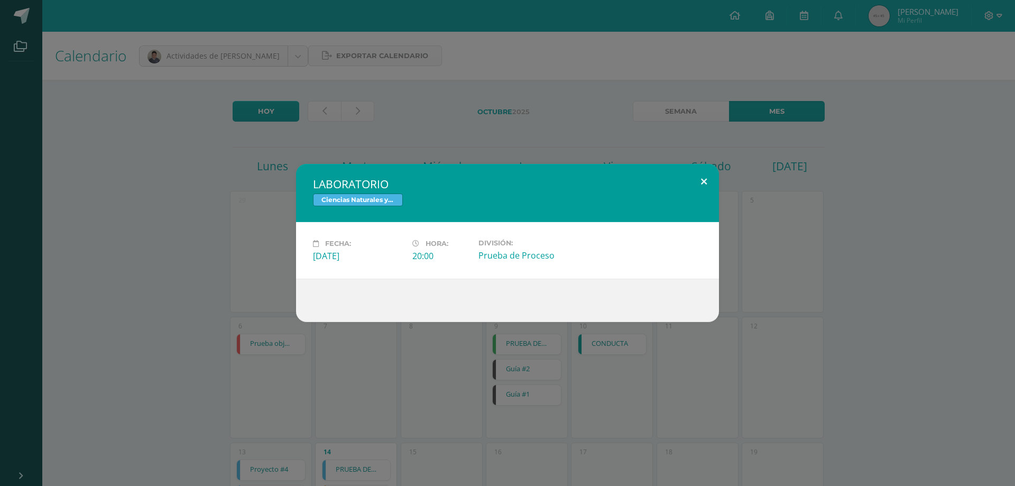
click at [706, 178] on button at bounding box center [704, 182] width 30 height 36
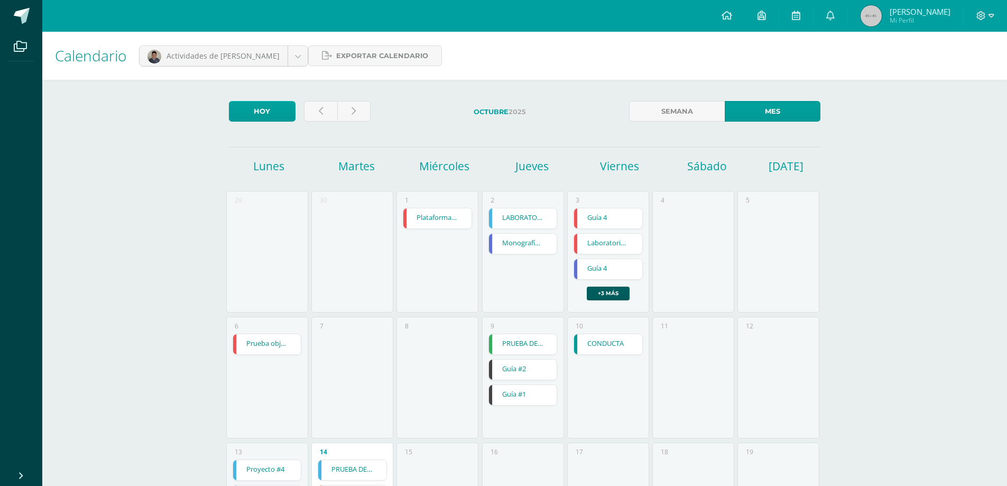
click at [420, 215] on link "Plataforma Matific" at bounding box center [437, 218] width 68 height 20
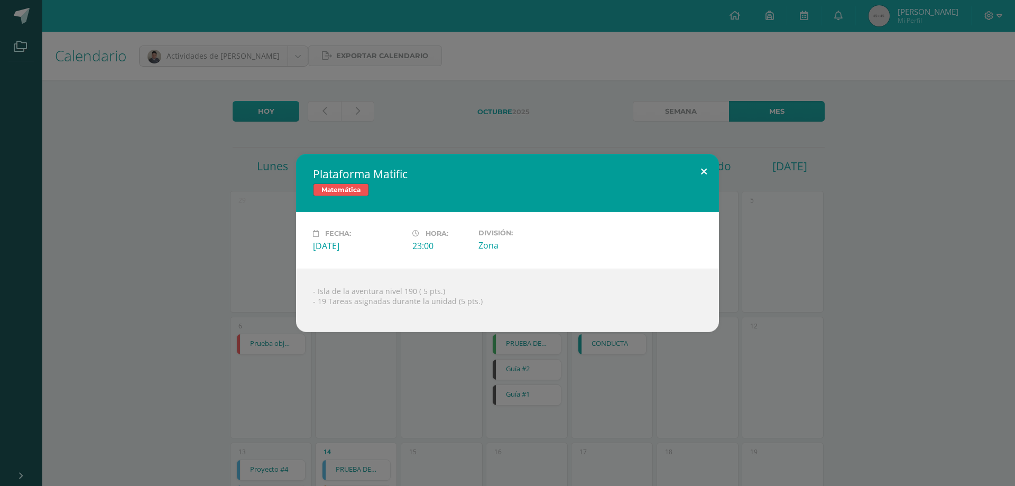
click at [701, 170] on button at bounding box center [704, 172] width 30 height 36
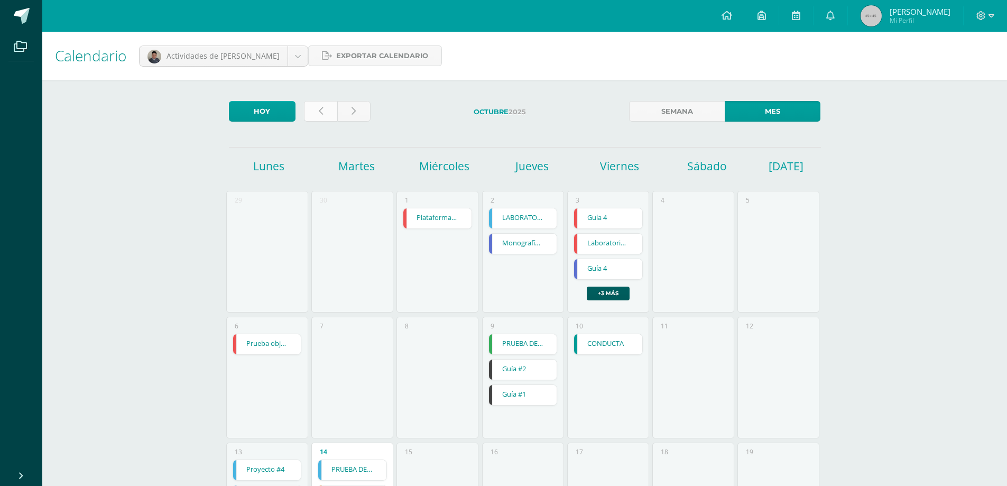
click at [324, 110] on link at bounding box center [320, 111] width 33 height 21
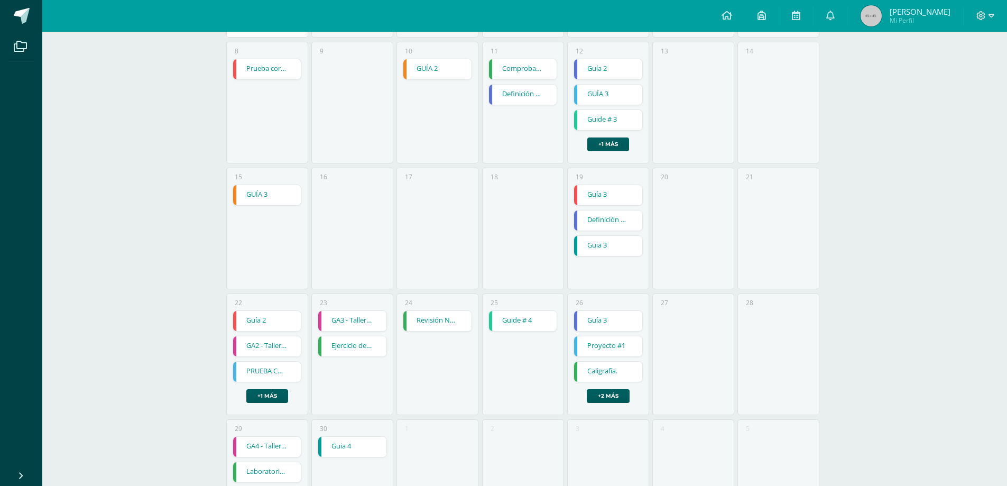
scroll to position [355, 0]
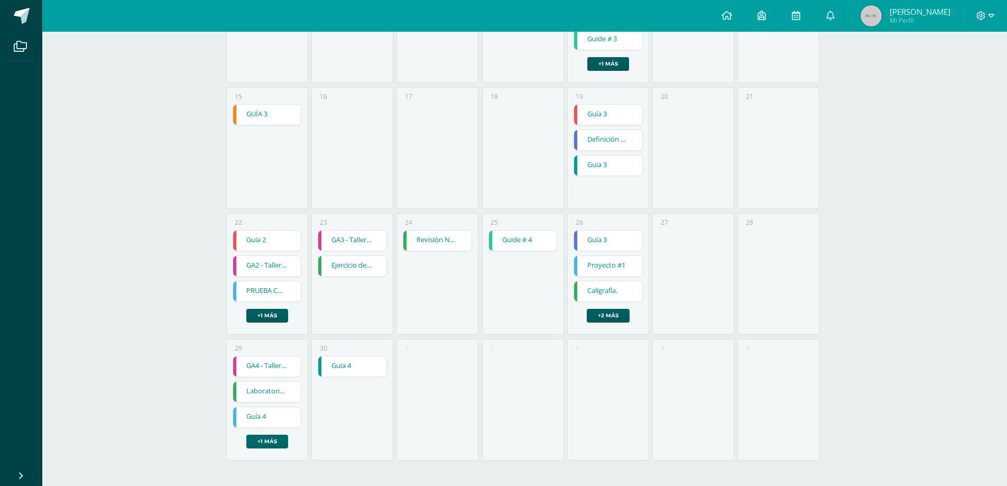
click at [255, 442] on link "+1 más" at bounding box center [267, 441] width 42 height 14
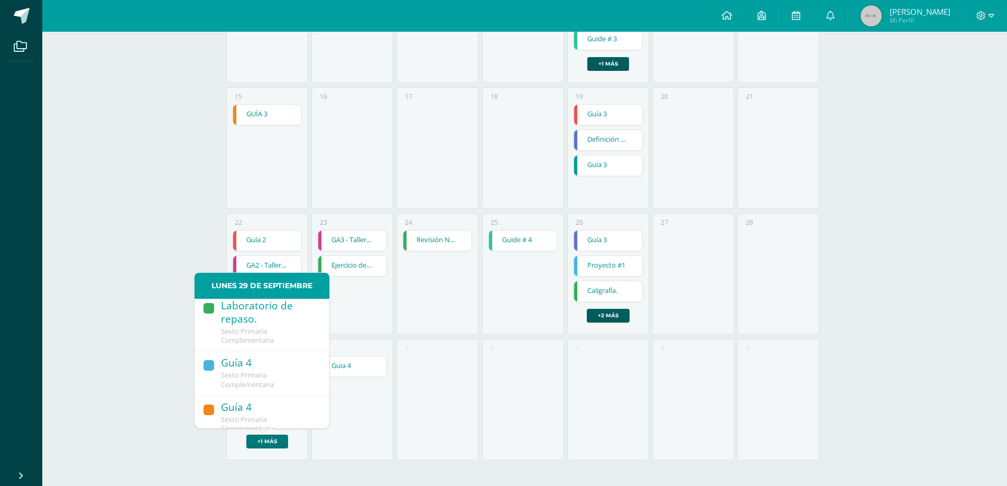
scroll to position [60, 0]
click at [230, 316] on div "Laboratorio de repaso." at bounding box center [270, 314] width 98 height 27
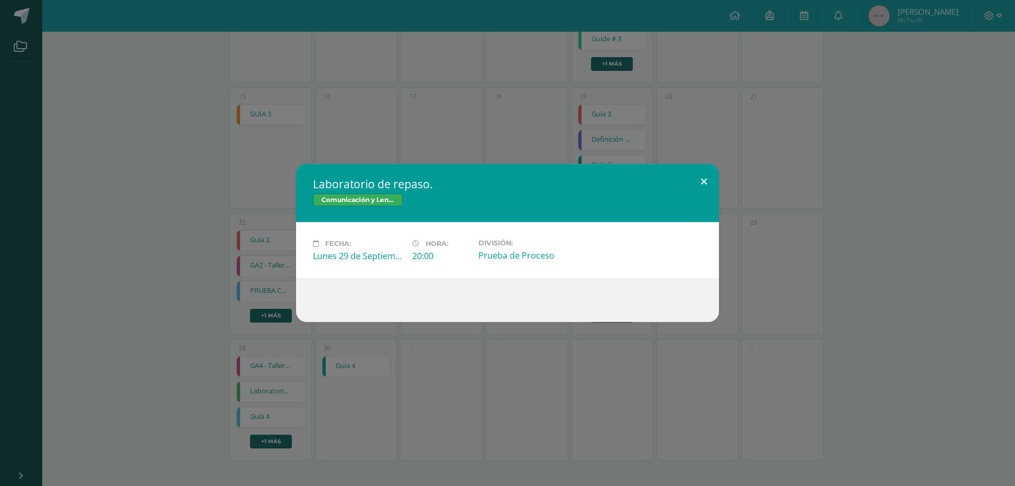
click at [700, 182] on button at bounding box center [704, 182] width 30 height 36
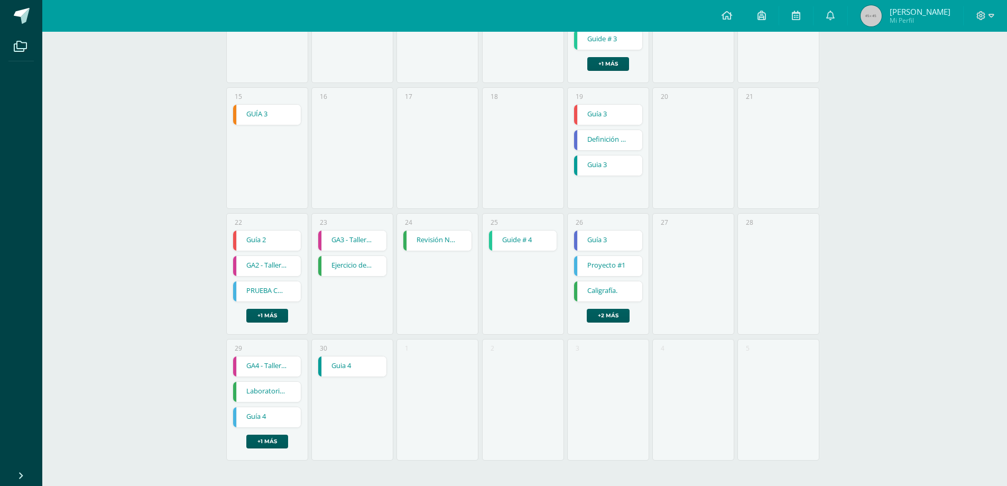
click at [252, 418] on link "Guía 4" at bounding box center [267, 417] width 68 height 20
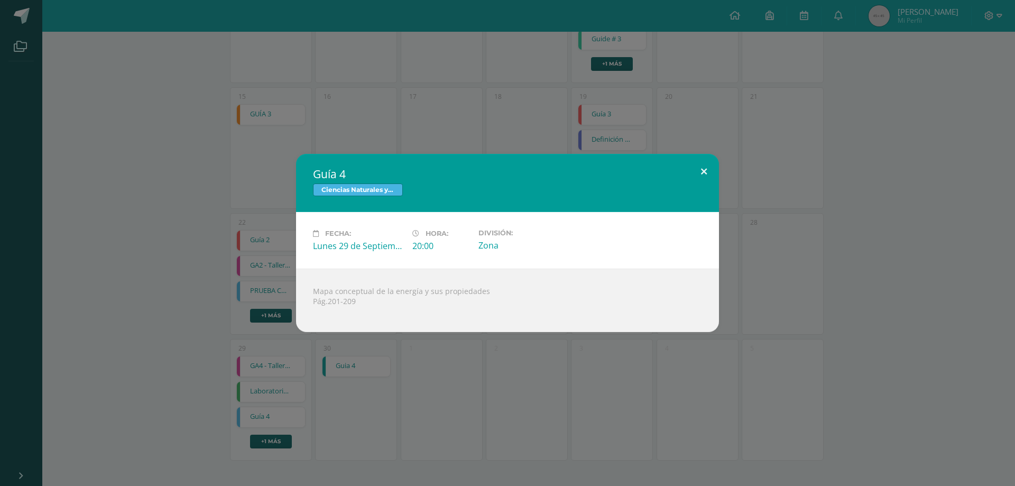
click at [701, 169] on button at bounding box center [704, 172] width 30 height 36
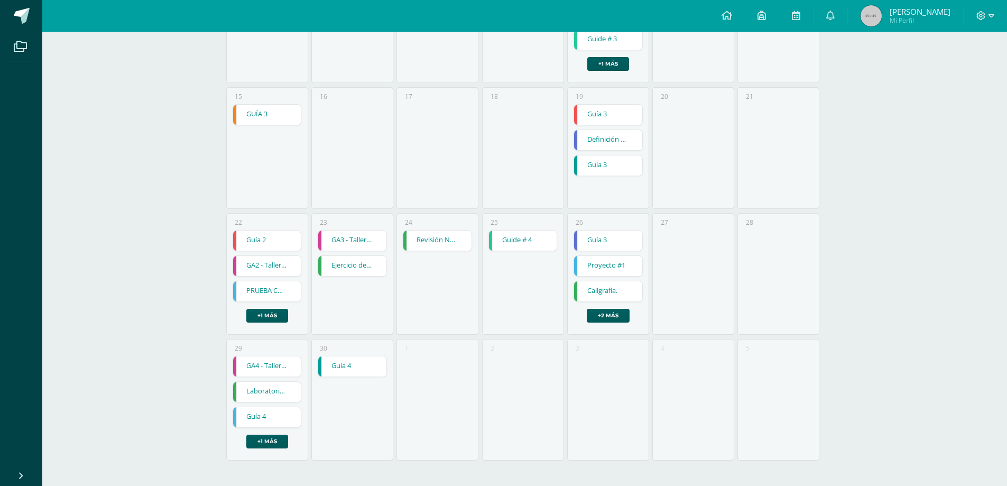
click at [329, 364] on link "Guia 4" at bounding box center [352, 366] width 68 height 20
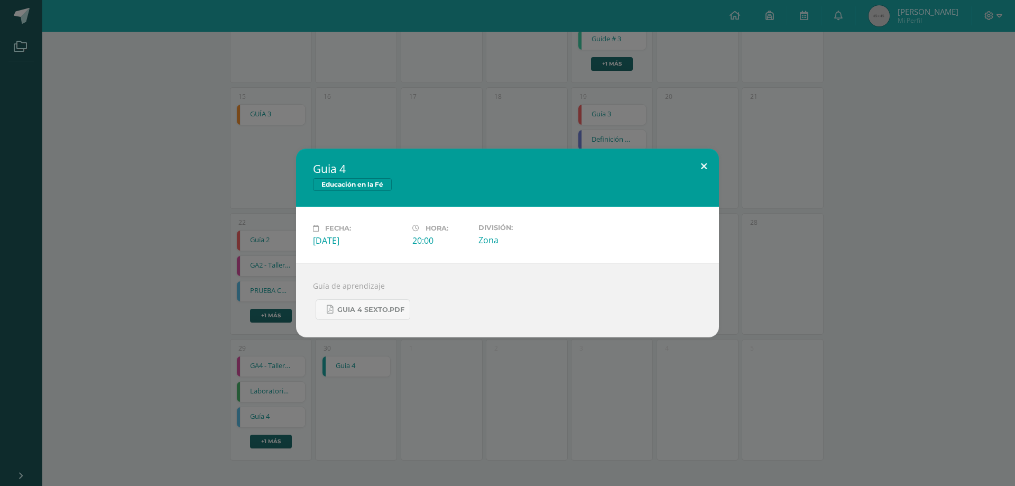
click at [700, 166] on button at bounding box center [704, 166] width 30 height 36
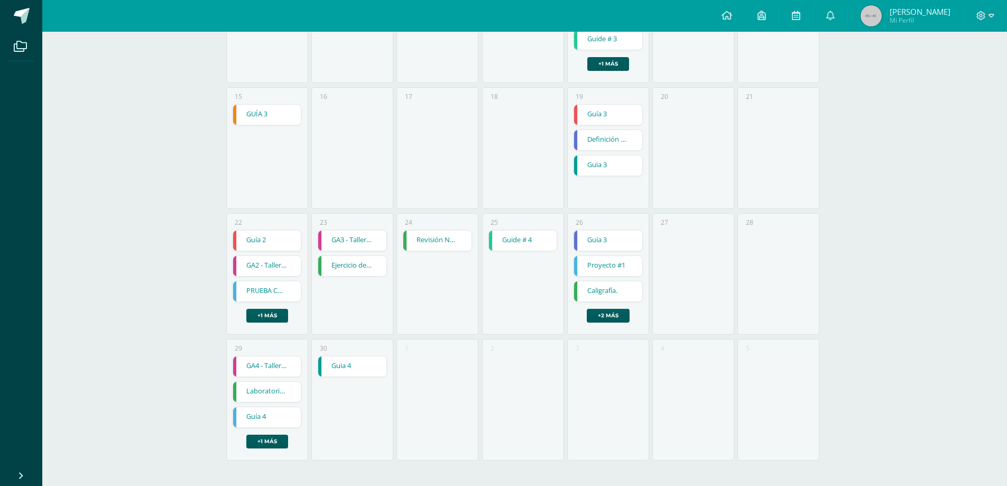
click at [616, 264] on link "Proyecto #1" at bounding box center [608, 266] width 68 height 20
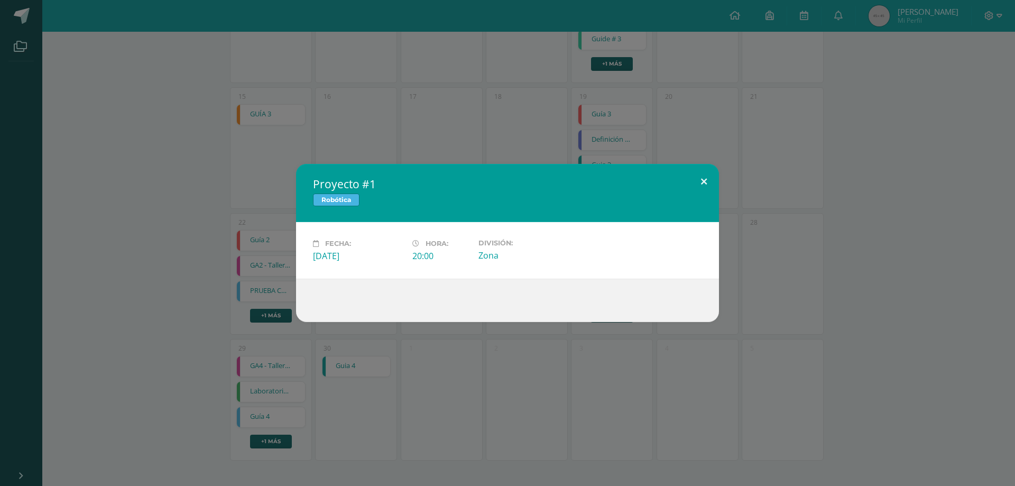
click at [702, 179] on button at bounding box center [704, 182] width 30 height 36
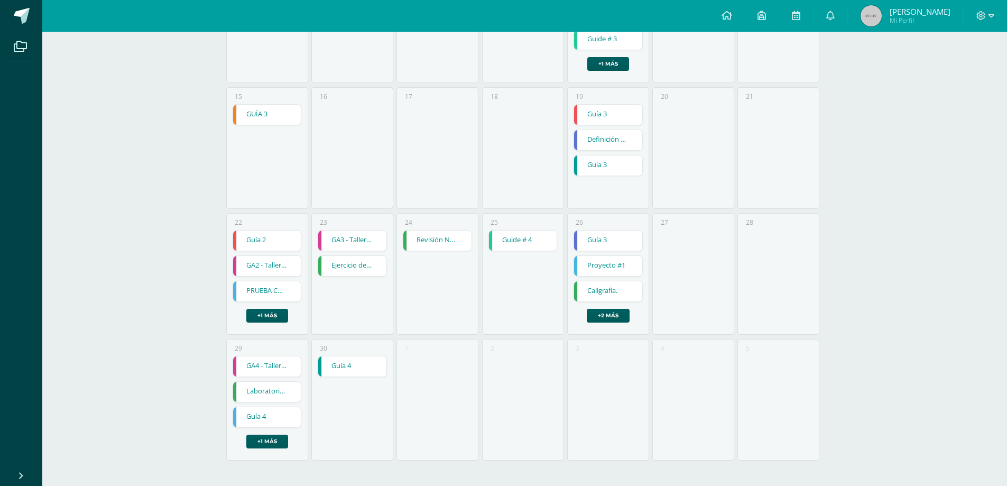
click at [615, 239] on link "Guía 3" at bounding box center [608, 240] width 68 height 20
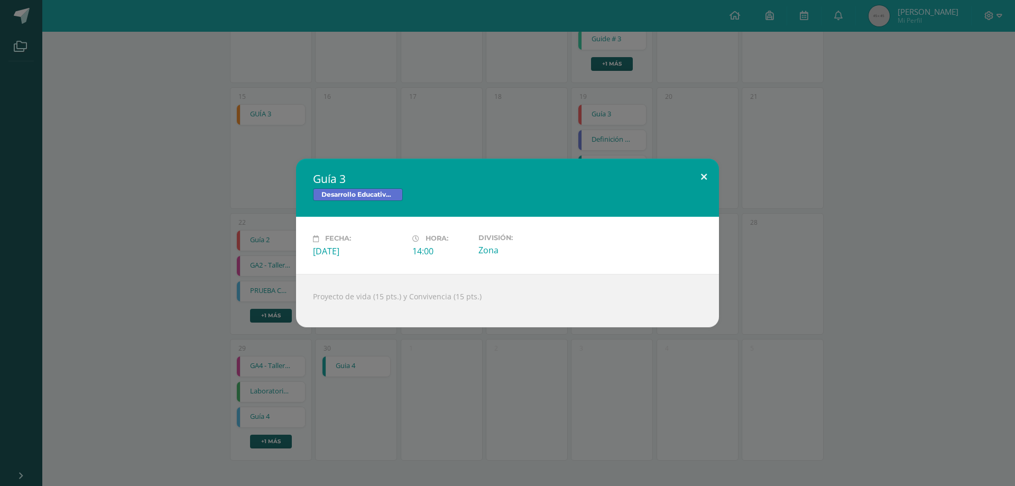
click at [705, 171] on button at bounding box center [704, 177] width 30 height 36
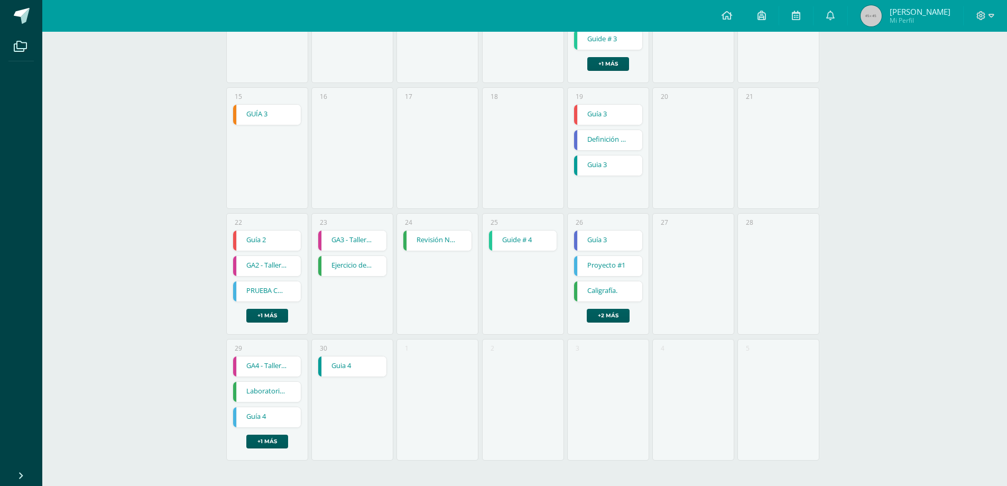
click at [526, 244] on link "Guide # 4" at bounding box center [523, 240] width 68 height 20
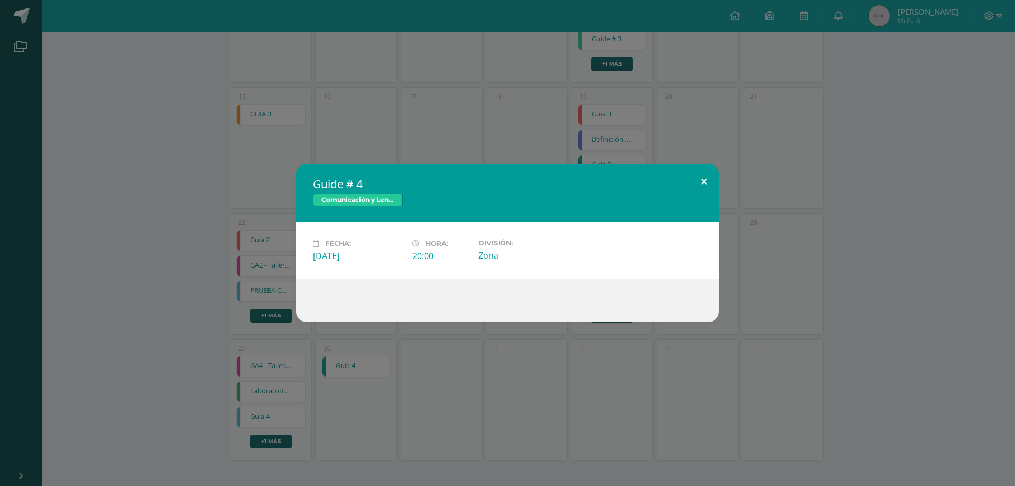
click at [702, 178] on button at bounding box center [704, 182] width 30 height 36
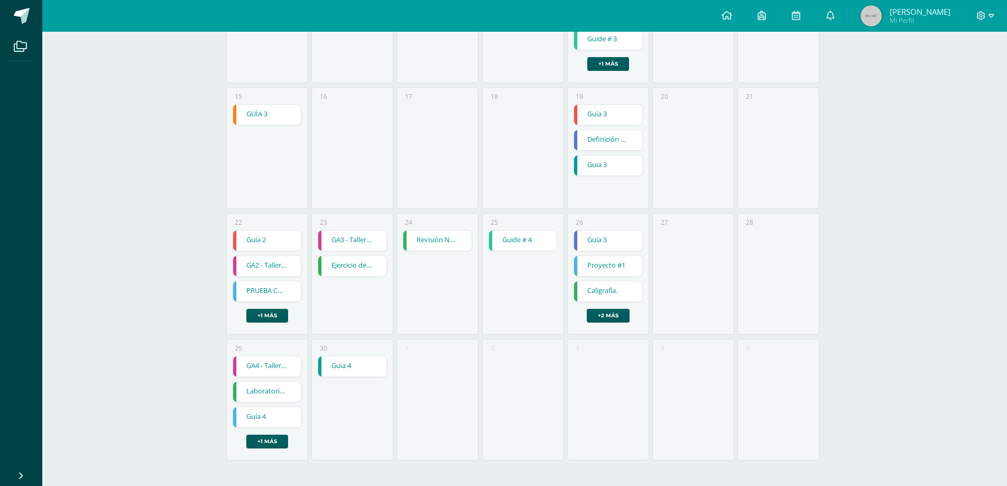
click at [421, 236] on link "Revisión No.2 del libro de lenguaje." at bounding box center [437, 240] width 68 height 20
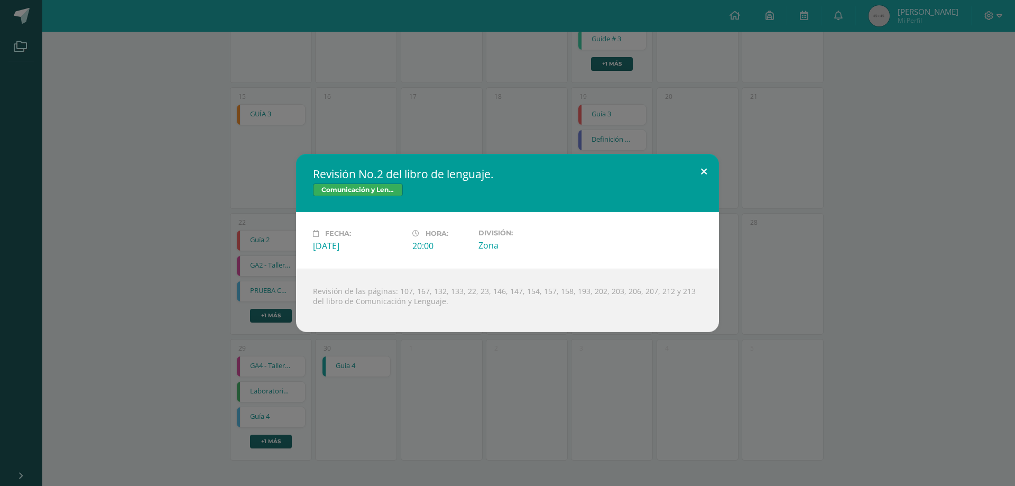
click at [707, 173] on button at bounding box center [704, 172] width 30 height 36
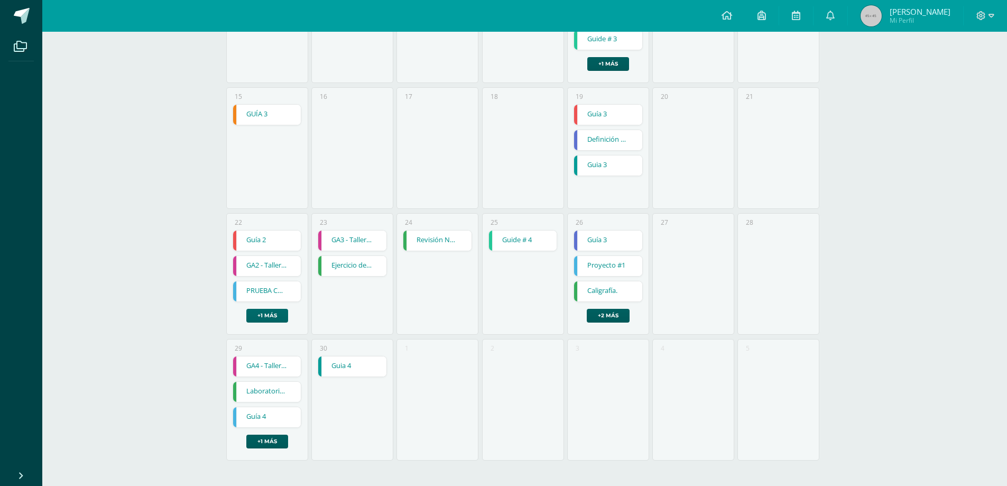
click at [266, 311] on link "+1 más" at bounding box center [267, 316] width 42 height 14
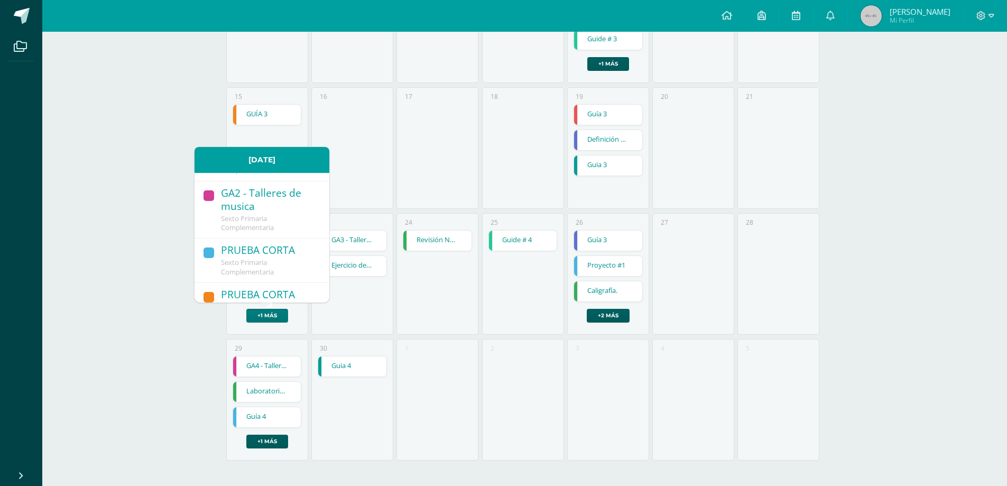
scroll to position [60, 0]
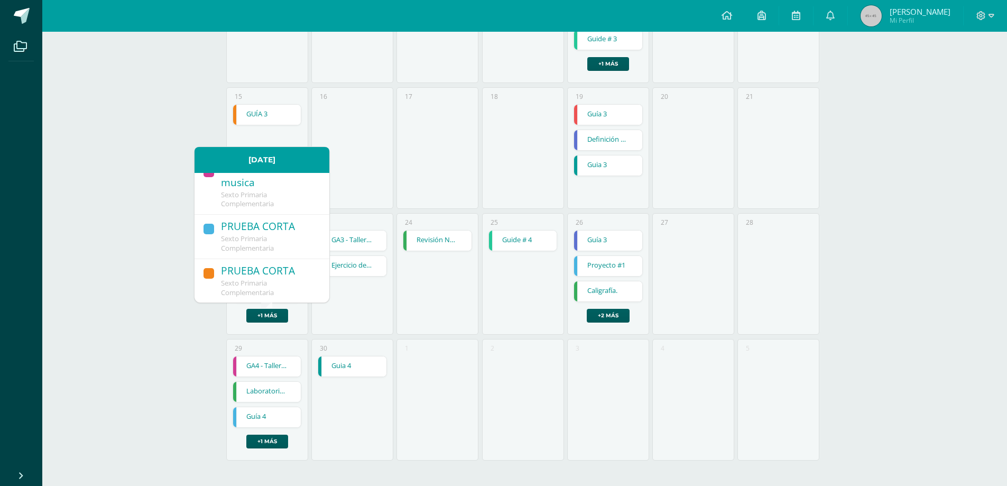
click at [253, 278] on span "Sexto Primaria Complementaria" at bounding box center [247, 287] width 53 height 19
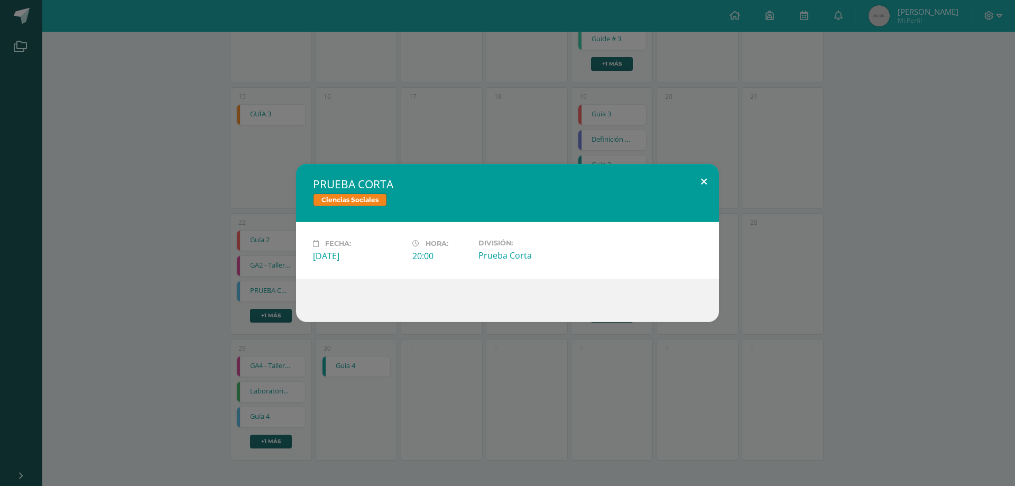
click at [704, 179] on button at bounding box center [704, 182] width 30 height 36
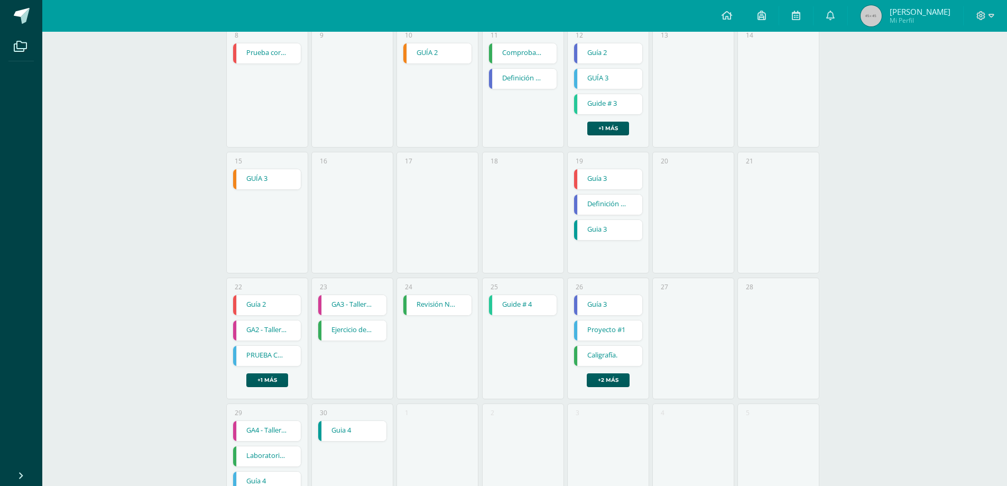
scroll to position [289, 0]
click at [603, 207] on link "Definición de términos de desarrollo sostenible." at bounding box center [608, 206] width 68 height 20
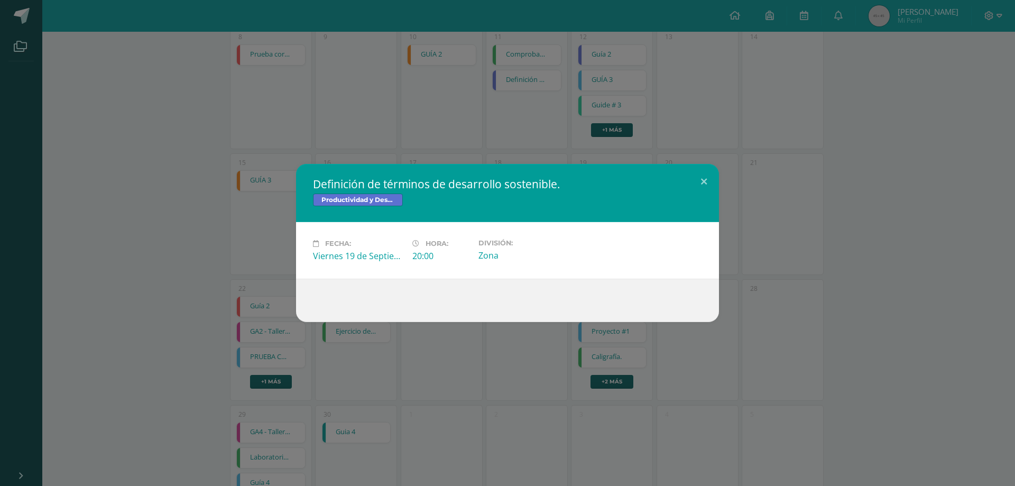
click at [345, 200] on span "Productividad y Desarrollo" at bounding box center [358, 199] width 90 height 13
click at [887, 200] on div "Definición de términos de desarrollo sostenible. Productividad y Desarrollo Fec…" at bounding box center [507, 243] width 1006 height 158
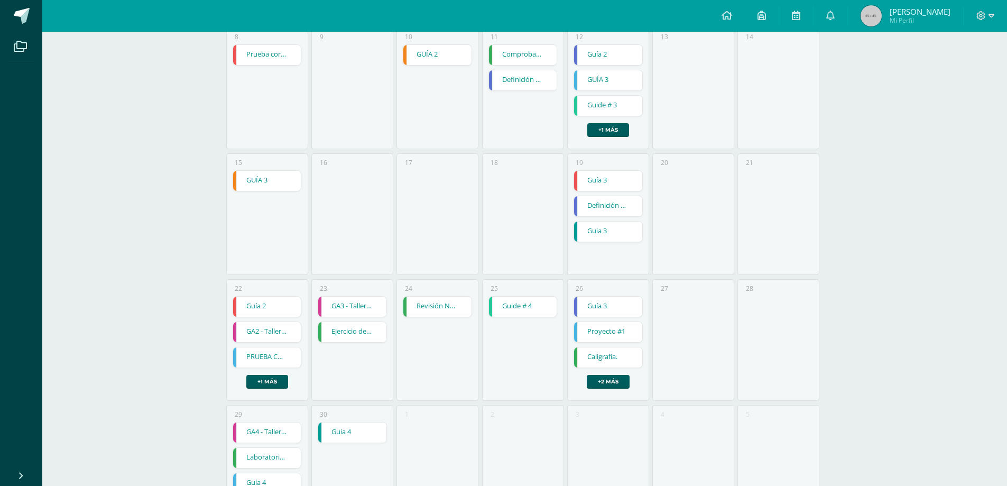
click at [584, 328] on link "Proyecto #1" at bounding box center [608, 332] width 68 height 20
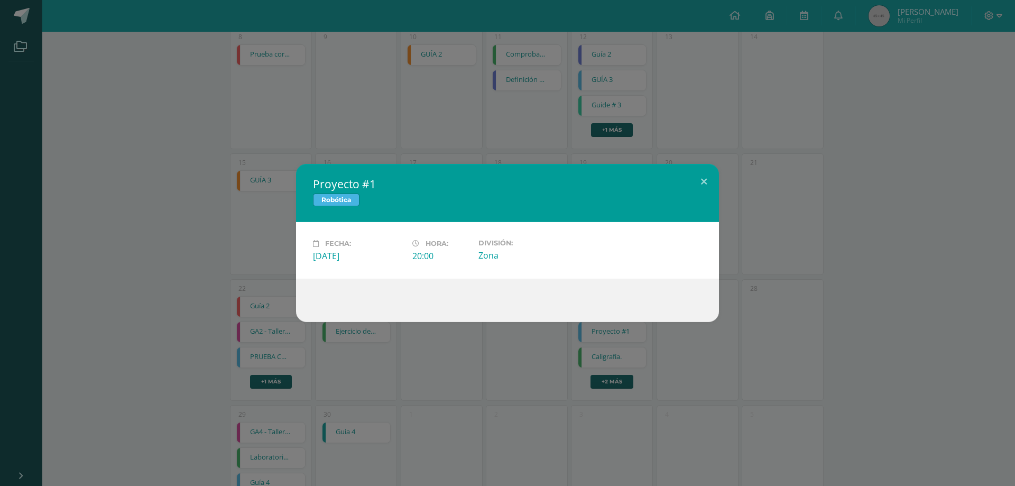
click at [332, 198] on span "Robótica" at bounding box center [336, 199] width 46 height 13
click at [701, 178] on button at bounding box center [704, 182] width 30 height 36
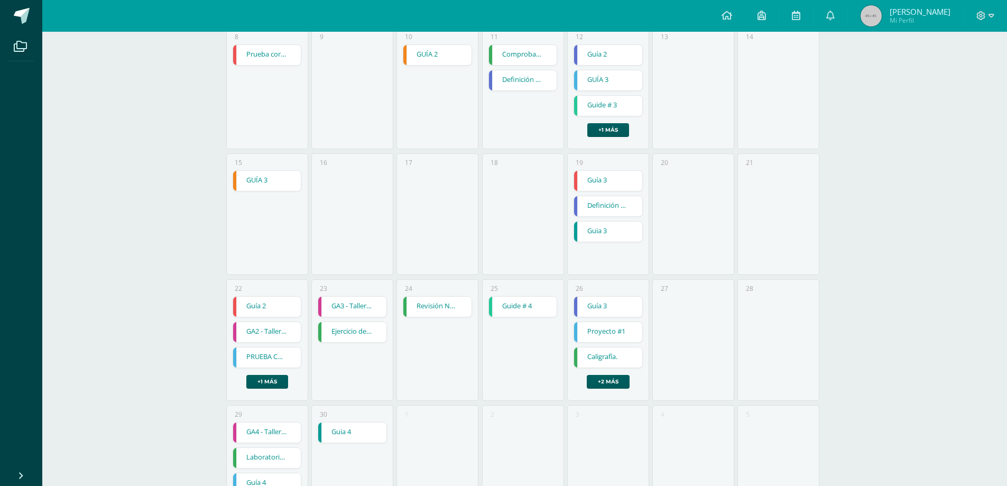
click at [636, 382] on div "Guía 3 Guía 3 Desarrollo Educativo y Proyecto de Vida Fecha: [DATE] Hora: 14:00…" at bounding box center [607, 342] width 69 height 92
click at [618, 383] on link "+2 más" at bounding box center [608, 382] width 43 height 14
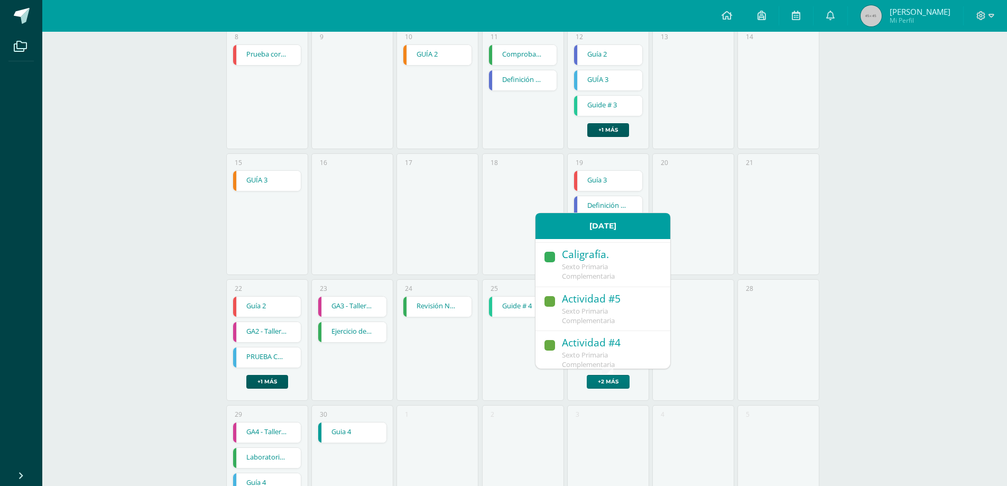
scroll to position [91, 0]
click at [570, 303] on span "Sexto Primaria Complementaria" at bounding box center [588, 309] width 53 height 19
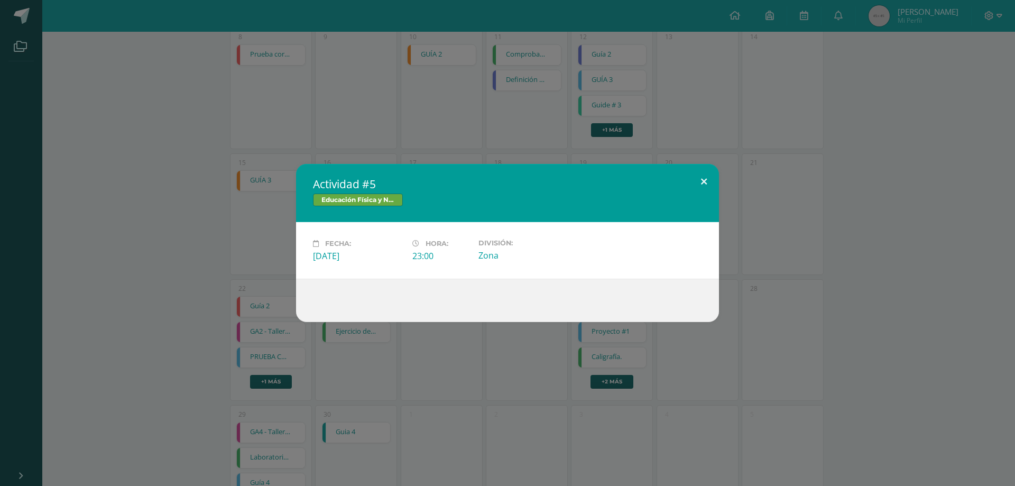
drag, startPoint x: 706, startPoint y: 181, endPoint x: 704, endPoint y: 193, distance: 11.8
click at [706, 181] on button at bounding box center [704, 182] width 30 height 36
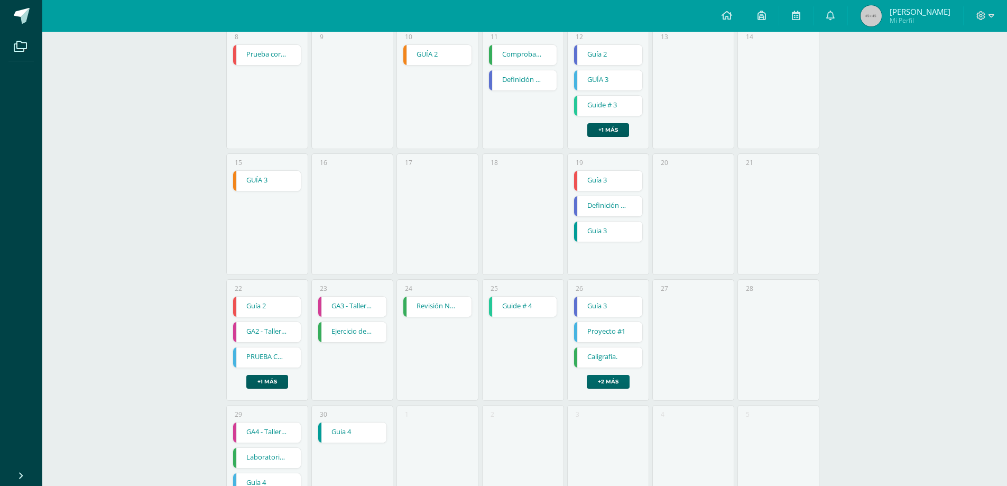
click at [614, 377] on link "+2 más" at bounding box center [608, 382] width 43 height 14
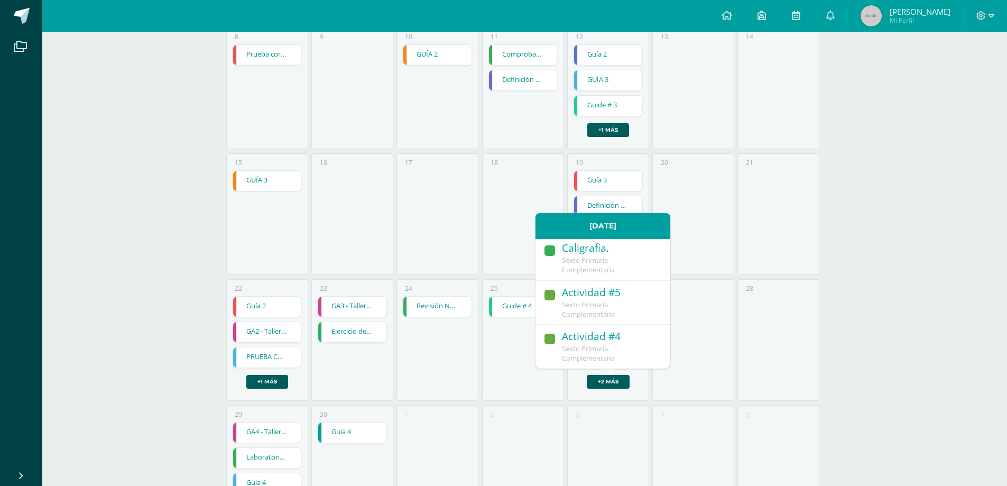
click at [588, 346] on span "Sexto Primaria Complementaria" at bounding box center [588, 352] width 53 height 19
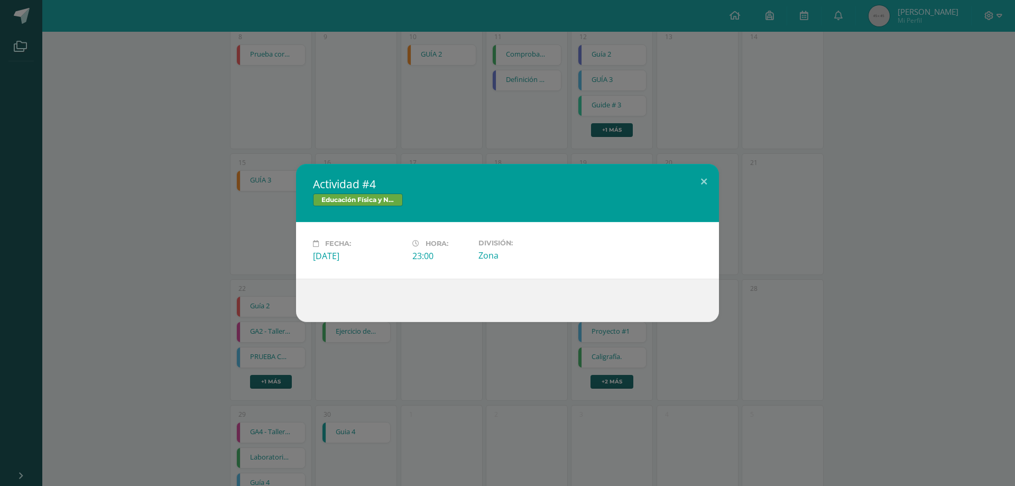
click at [876, 181] on div "Actividad #4 Educación Física y Natación Fecha: [DATE] Hora: 23:00 División: Zo…" at bounding box center [507, 243] width 1006 height 158
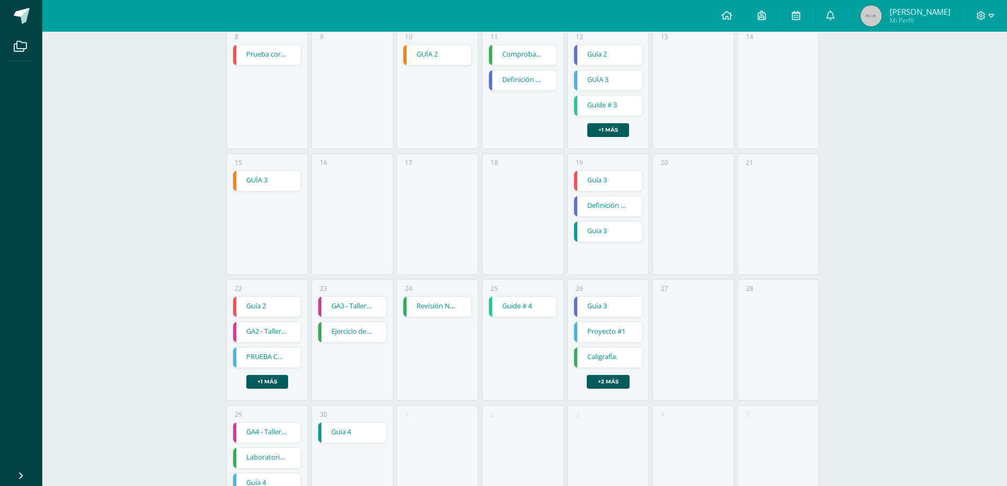
click at [253, 181] on link "GUÍA 3" at bounding box center [267, 181] width 68 height 20
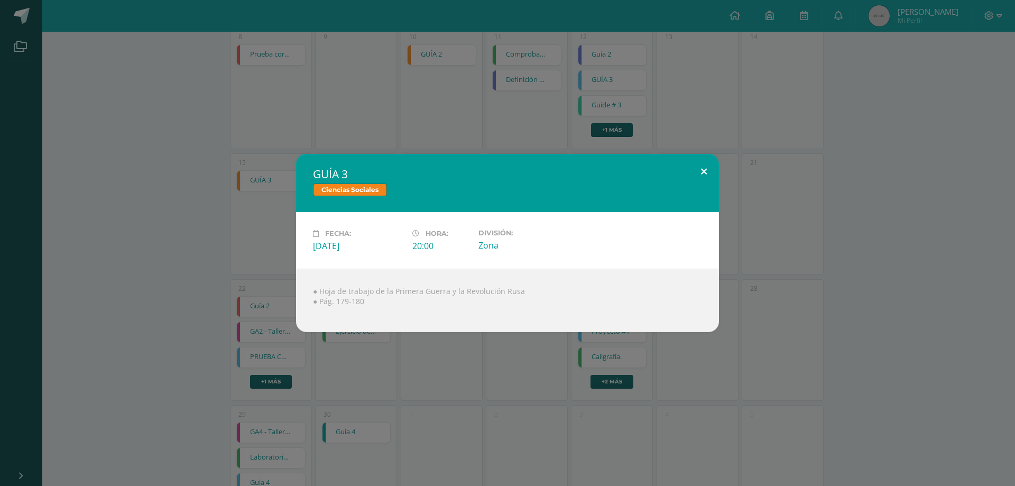
drag, startPoint x: 697, startPoint y: 169, endPoint x: 705, endPoint y: 171, distance: 8.1
click at [699, 169] on button at bounding box center [704, 172] width 30 height 36
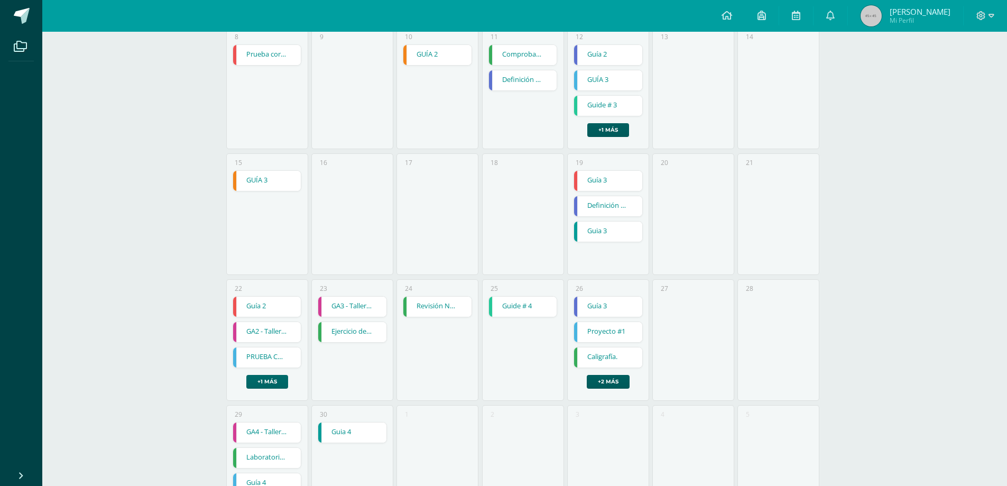
click at [268, 380] on link "+1 más" at bounding box center [267, 382] width 42 height 14
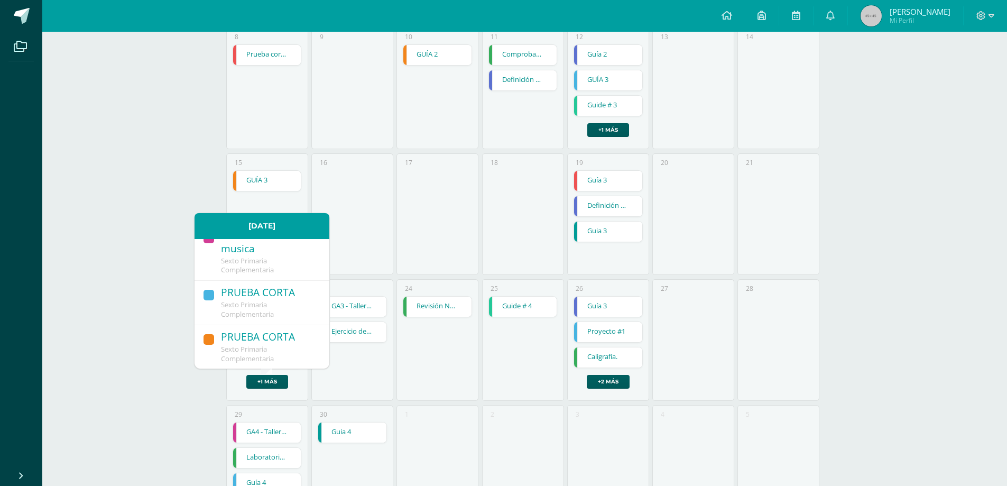
click at [364, 222] on div "16" at bounding box center [352, 214] width 82 height 122
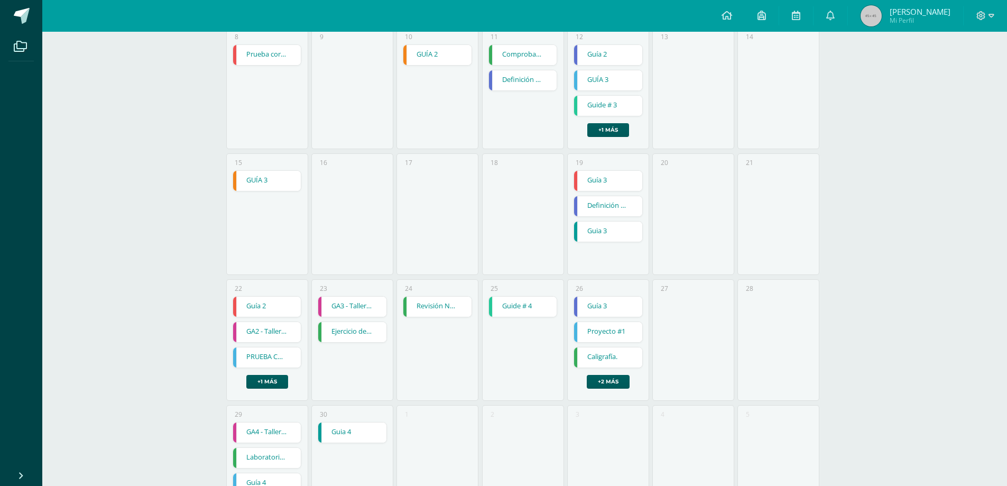
click at [274, 330] on link "GA2 - Talleres de musica" at bounding box center [267, 332] width 68 height 20
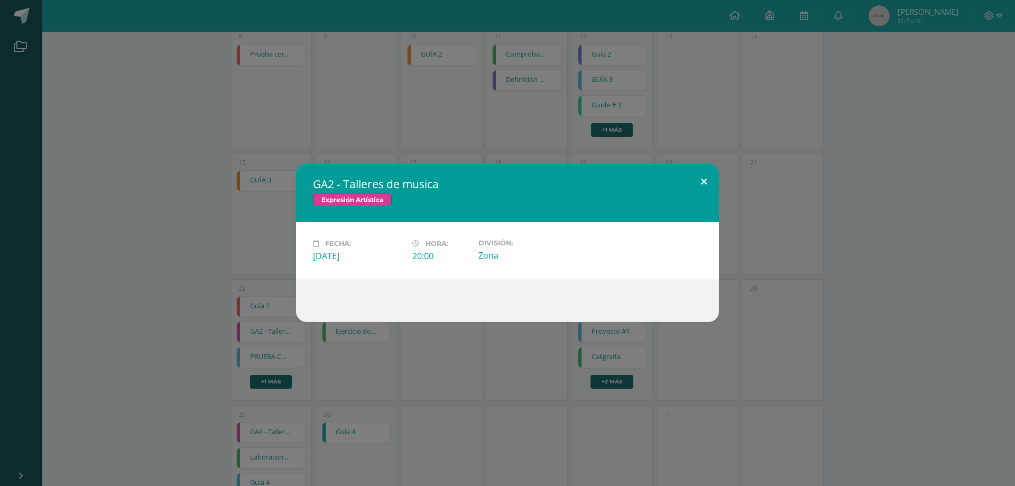
click at [699, 182] on button at bounding box center [704, 182] width 30 height 36
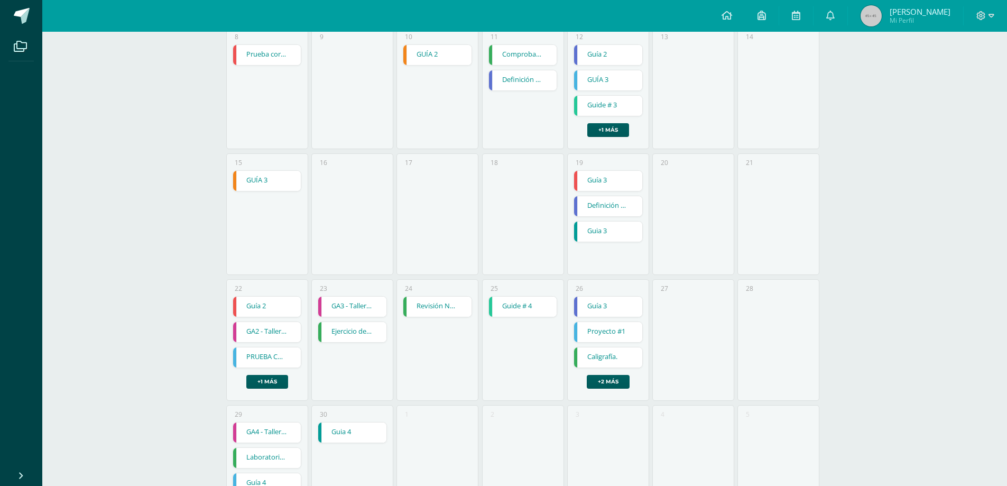
click at [425, 304] on link "Revisión No.2 del libro de lenguaje." at bounding box center [437, 306] width 68 height 20
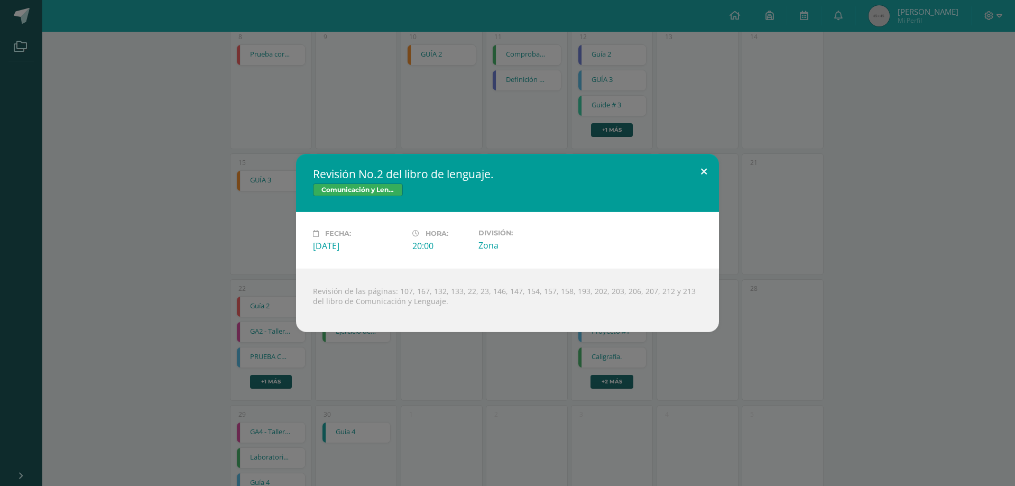
click at [704, 169] on button at bounding box center [704, 172] width 30 height 36
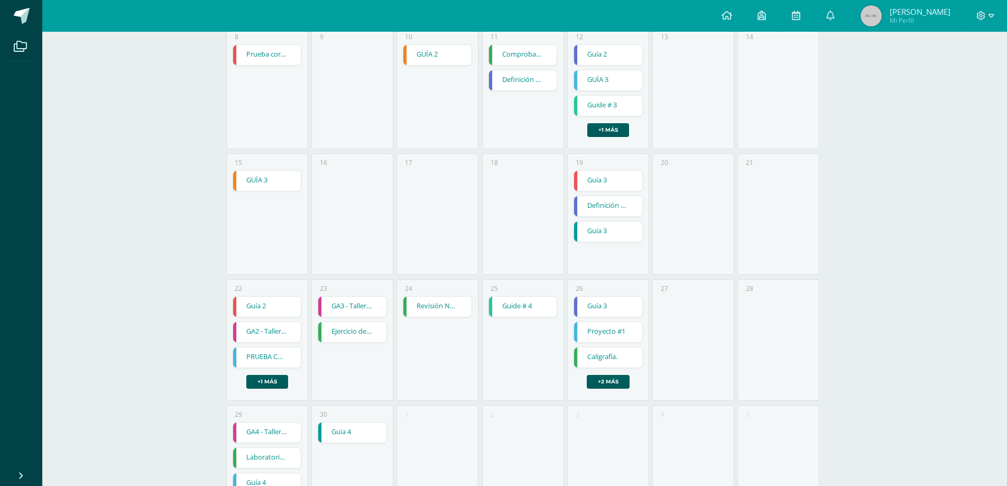
click at [609, 232] on link "Guia 3" at bounding box center [608, 231] width 68 height 20
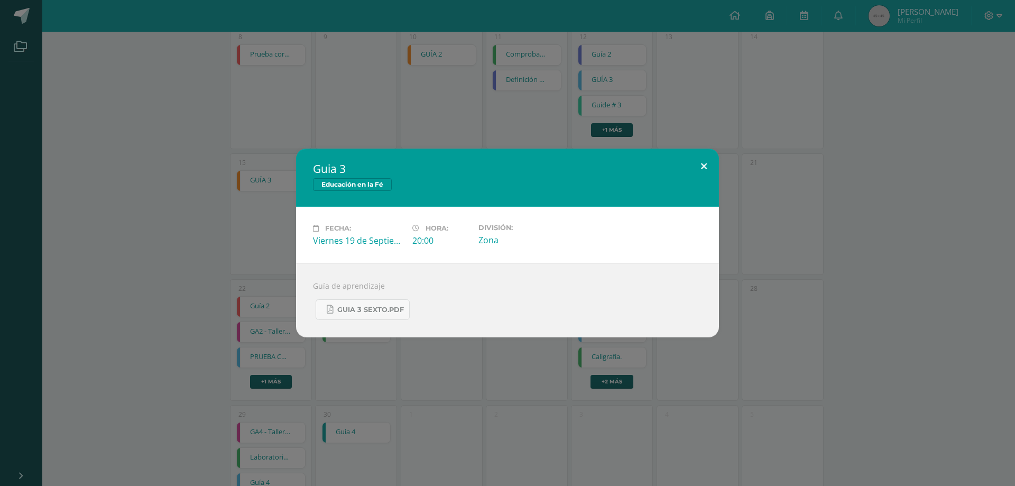
click at [706, 163] on button at bounding box center [704, 166] width 30 height 36
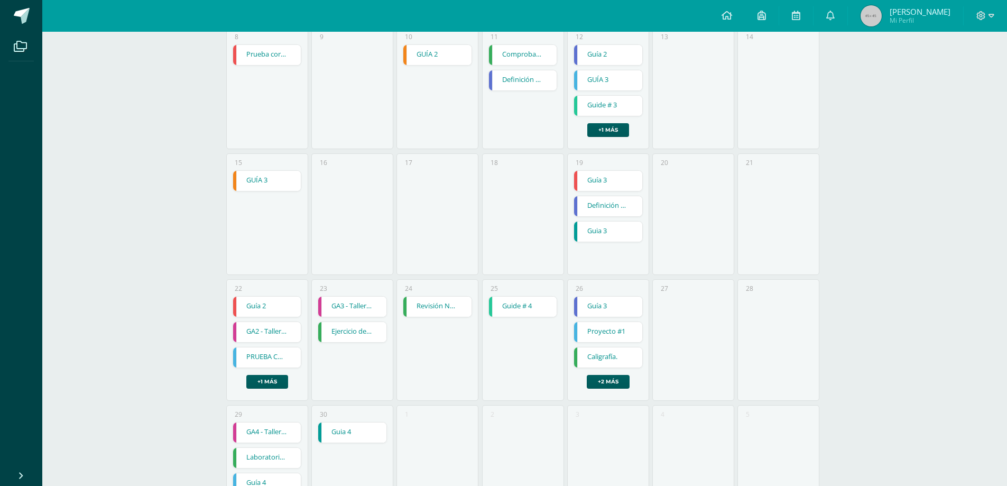
click at [601, 209] on link "Definición de términos de desarrollo sostenible." at bounding box center [608, 206] width 68 height 20
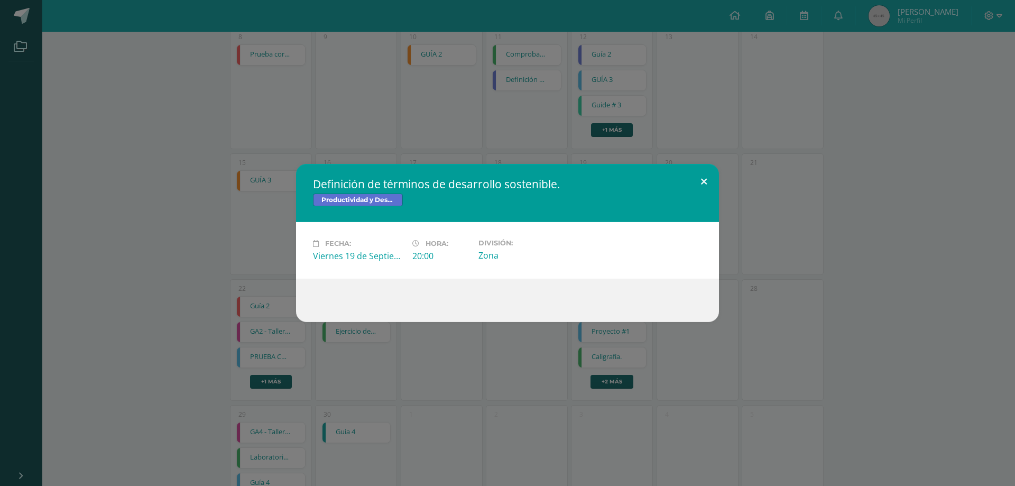
click at [708, 181] on button at bounding box center [704, 182] width 30 height 36
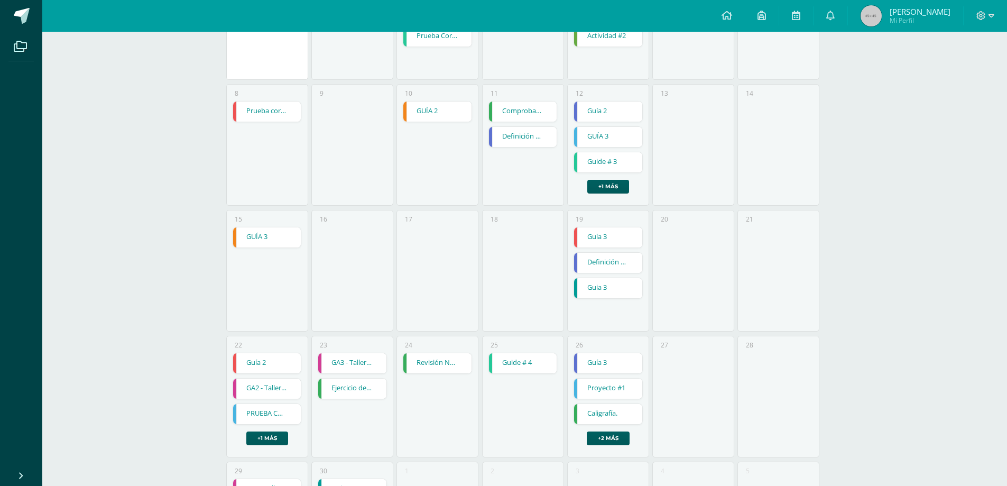
scroll to position [197, 0]
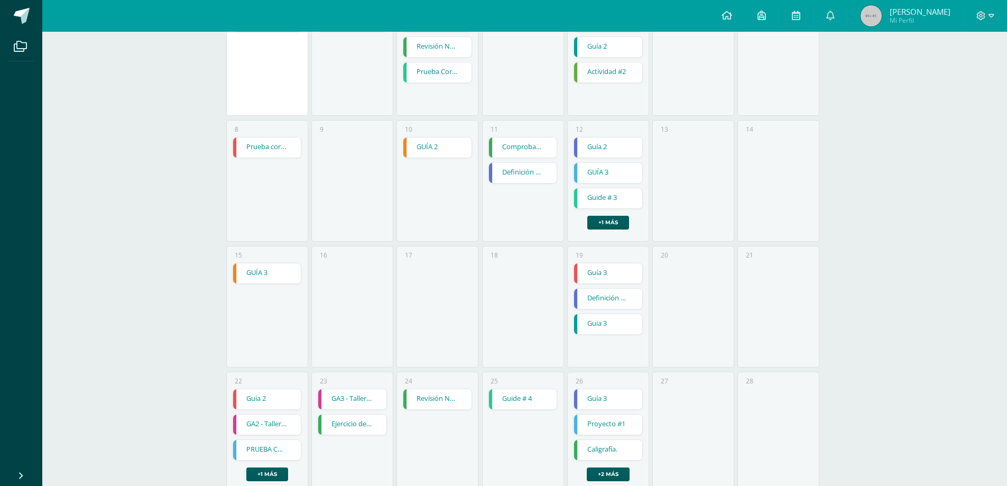
click at [523, 175] on link "Definición de proyectos." at bounding box center [523, 173] width 68 height 20
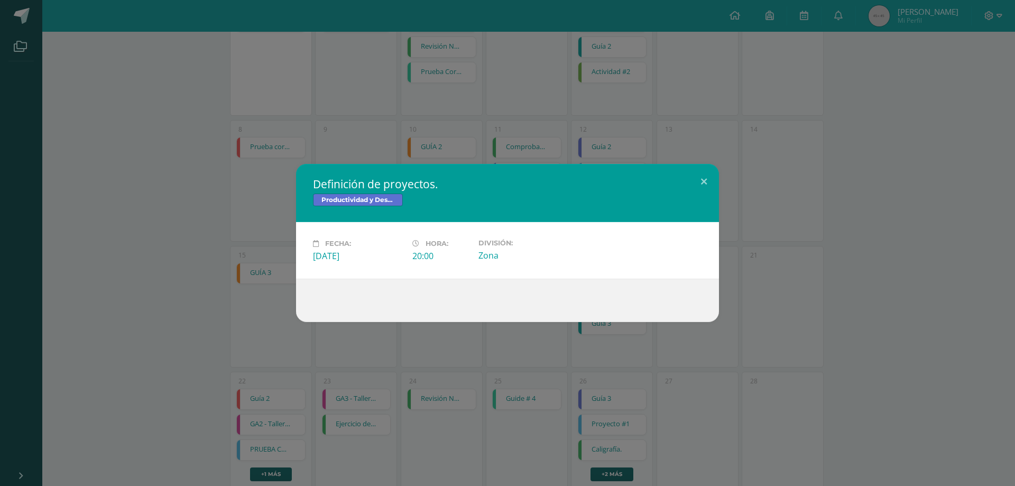
click at [365, 196] on span "Productividad y Desarrollo" at bounding box center [358, 199] width 90 height 13
click at [372, 182] on h2 "Definición de proyectos." at bounding box center [507, 183] width 389 height 15
click at [701, 183] on button at bounding box center [704, 182] width 30 height 36
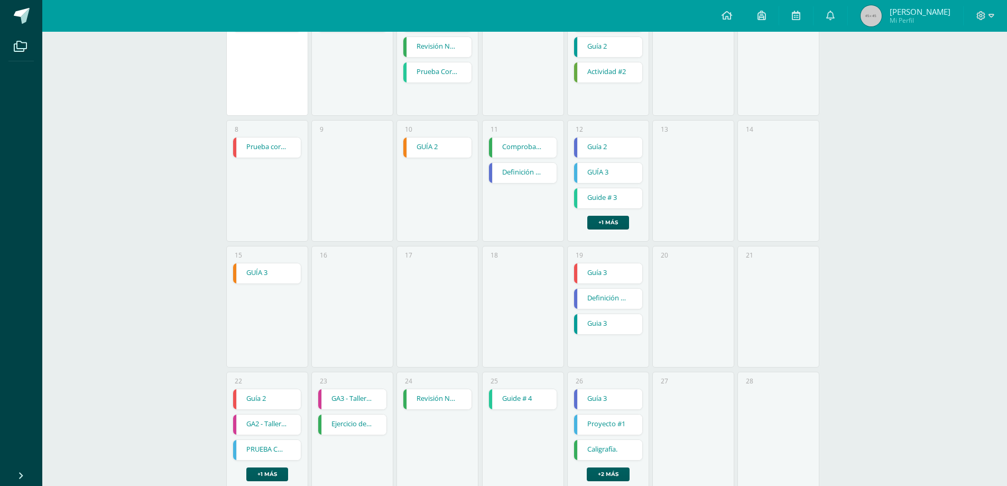
click at [609, 146] on link "Guía 2" at bounding box center [608, 147] width 68 height 20
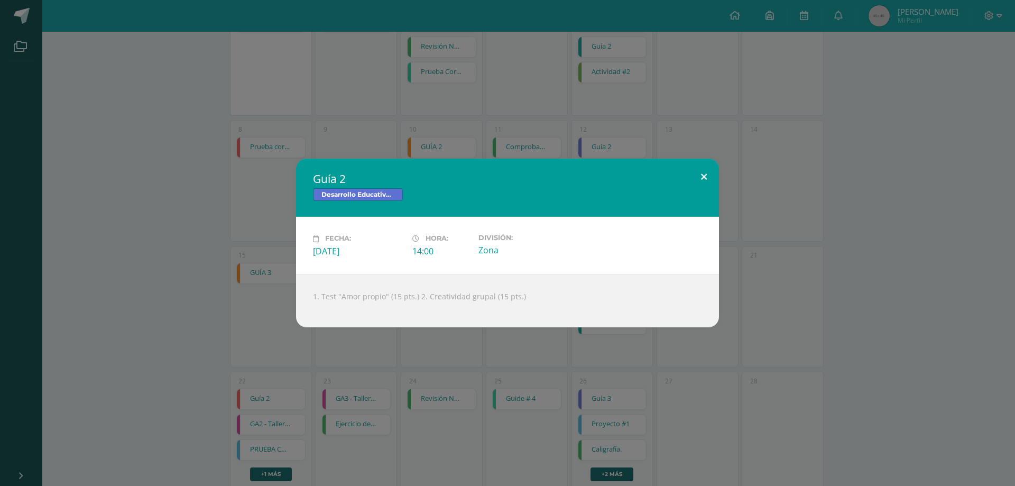
click at [712, 174] on button at bounding box center [704, 177] width 30 height 36
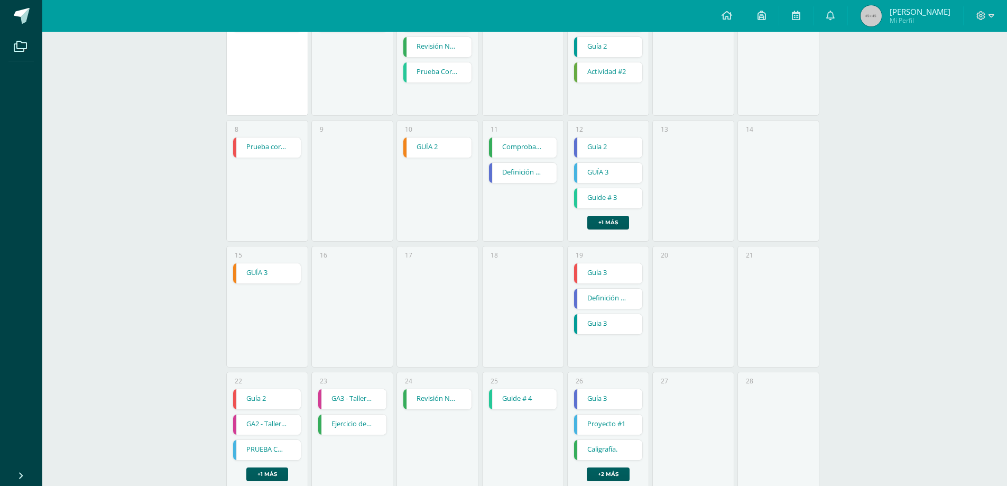
click at [509, 175] on link "Definición de proyectos." at bounding box center [523, 173] width 68 height 20
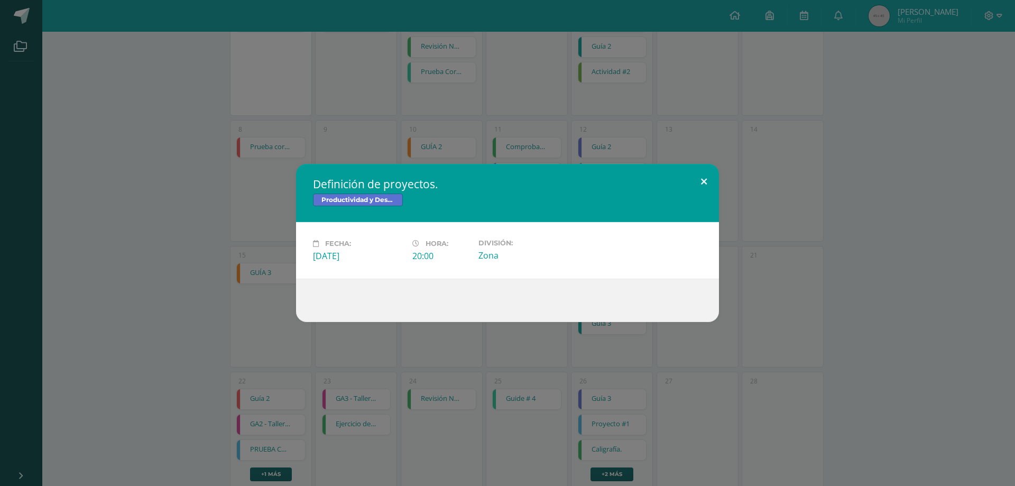
click at [701, 179] on button at bounding box center [704, 182] width 30 height 36
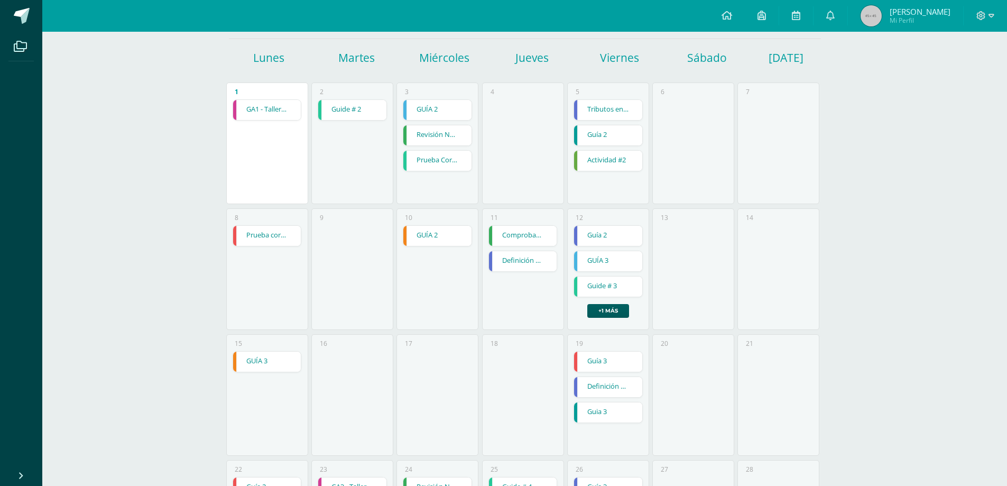
scroll to position [91, 0]
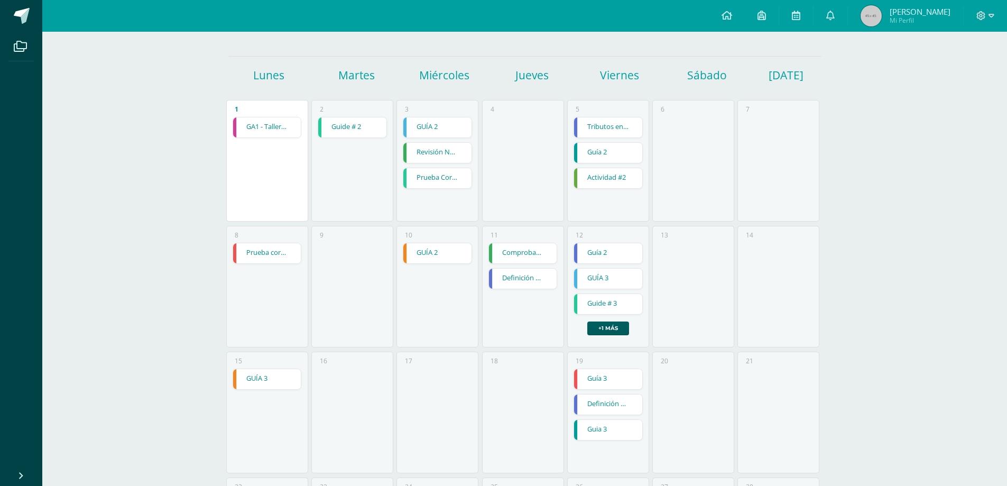
click at [595, 127] on link "Tributos en la comunidad." at bounding box center [608, 127] width 68 height 20
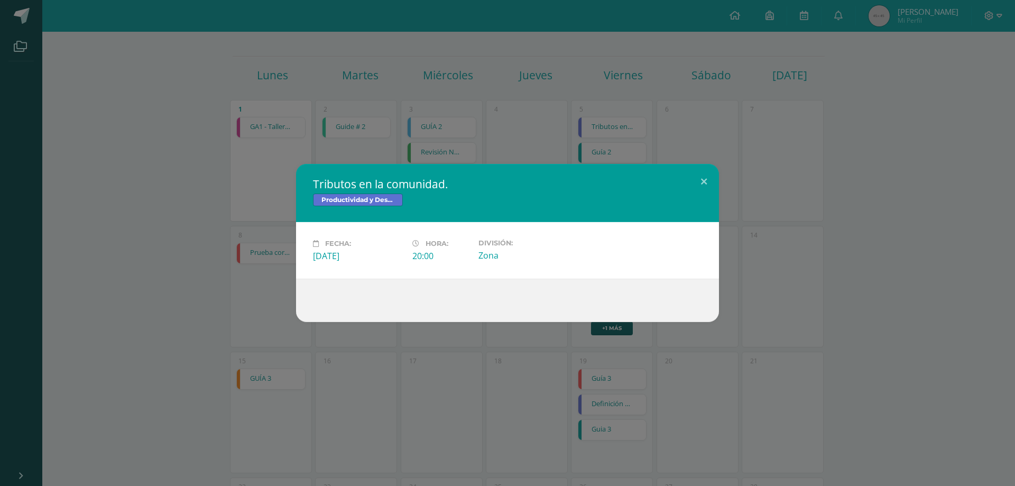
click at [375, 197] on span "Productividad y Desarrollo" at bounding box center [358, 199] width 90 height 13
click at [694, 183] on button at bounding box center [704, 182] width 30 height 36
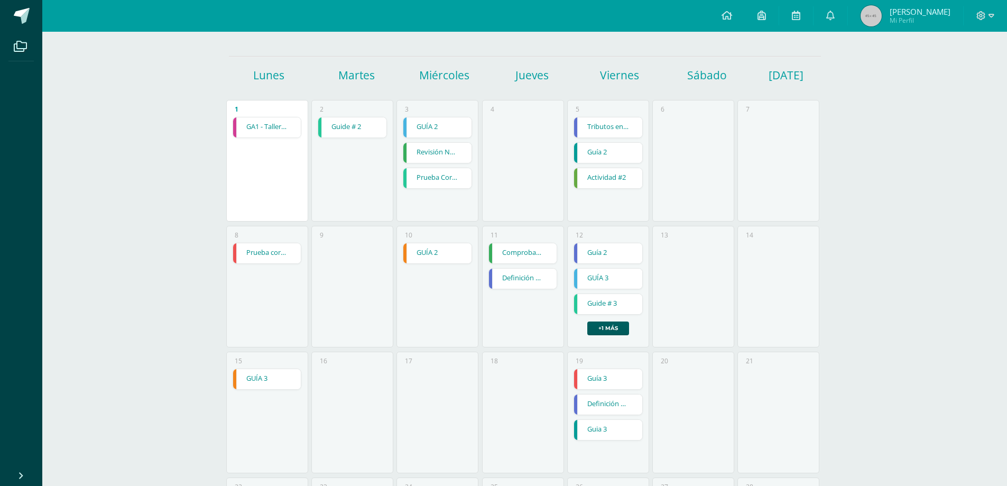
click at [846, 238] on div "Calendario Actividades de [PERSON_NAME] Mis actividades Actividades de [PERSON_…" at bounding box center [524, 345] width 964 height 809
click at [430, 126] on link "GUÍA 2" at bounding box center [437, 127] width 68 height 20
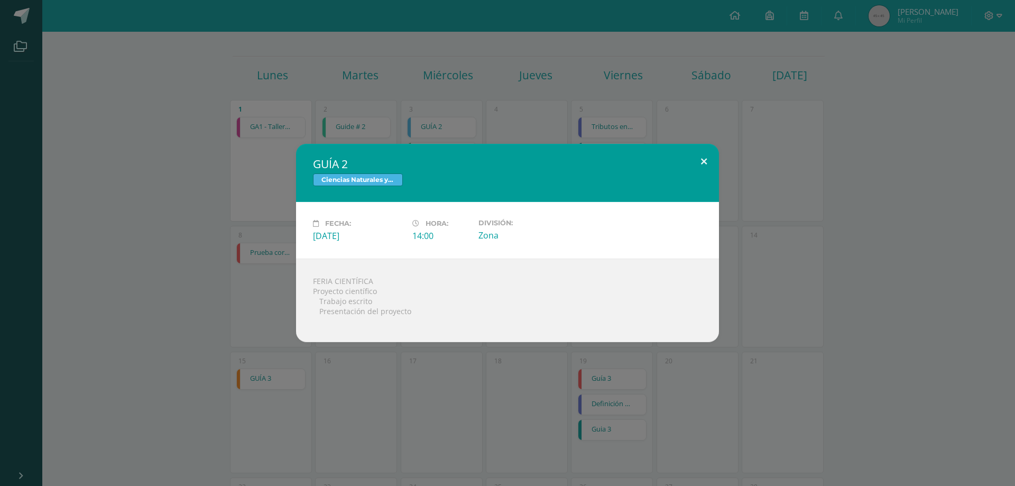
click at [704, 161] on button at bounding box center [704, 162] width 30 height 36
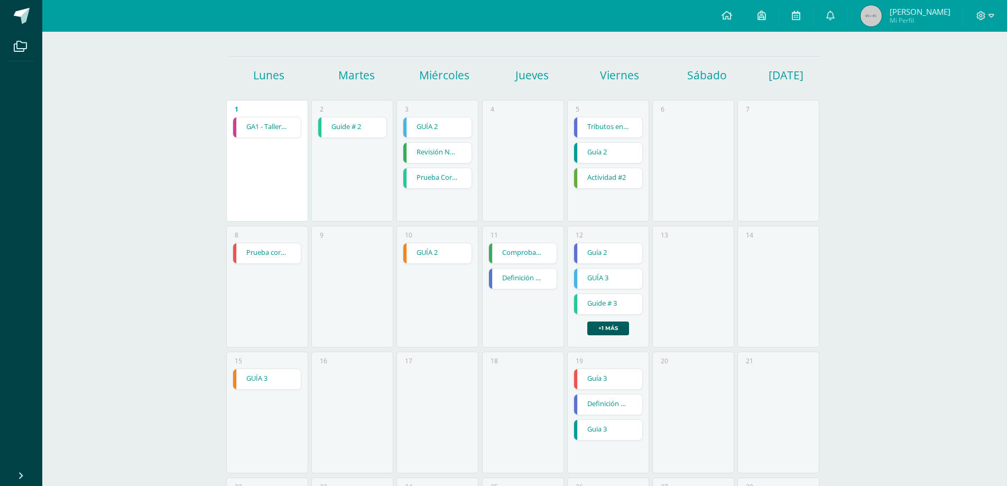
click at [431, 149] on link "Revisión No.1 del libro de lenguaje." at bounding box center [437, 153] width 68 height 20
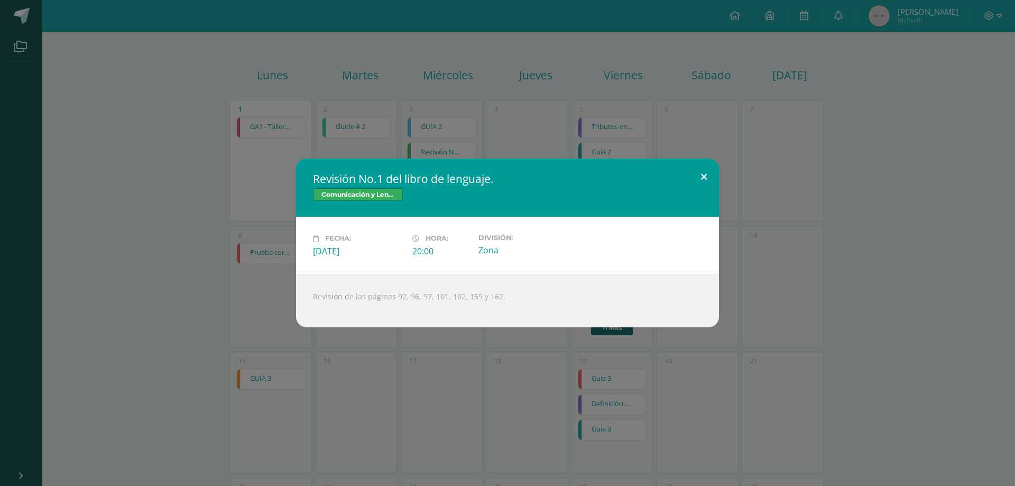
click at [705, 173] on button at bounding box center [704, 177] width 30 height 36
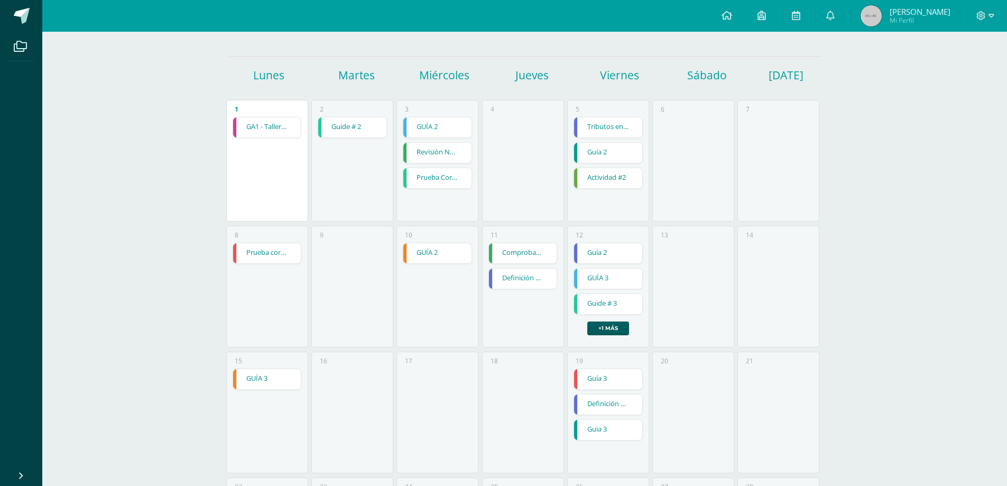
click at [615, 128] on link "Tributos en la comunidad." at bounding box center [608, 127] width 68 height 20
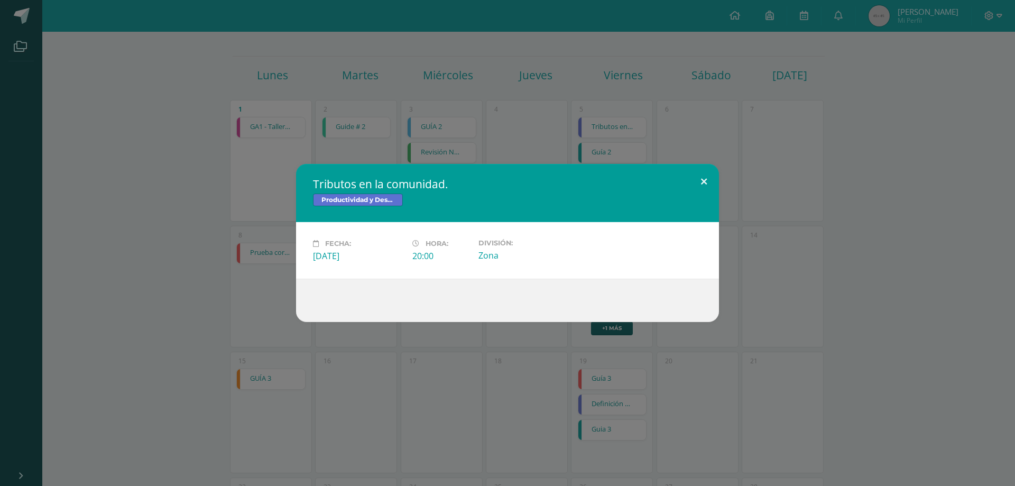
click at [702, 182] on button at bounding box center [704, 182] width 30 height 36
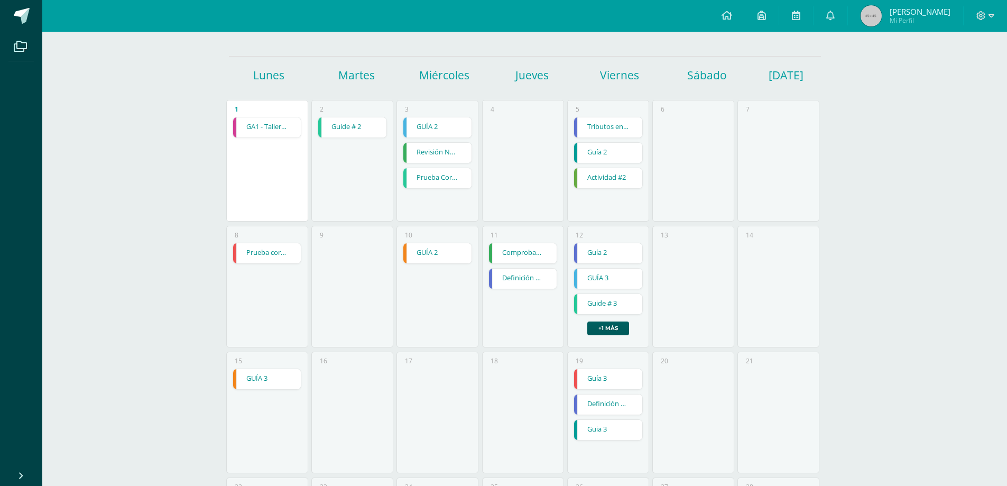
click at [518, 277] on link "Definición de proyectos." at bounding box center [523, 278] width 68 height 20
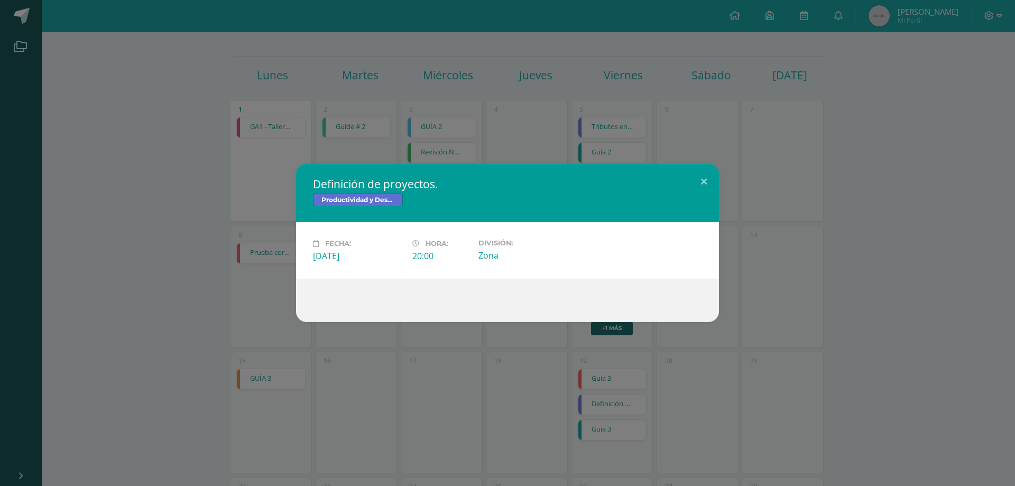
drag, startPoint x: 902, startPoint y: 216, endPoint x: 899, endPoint y: 228, distance: 11.9
click at [902, 216] on div "Definición de proyectos. Productividad y Desarrollo Fecha: [DATE] Hora: 20:00 D…" at bounding box center [507, 243] width 1006 height 158
